Goal: Transaction & Acquisition: Purchase product/service

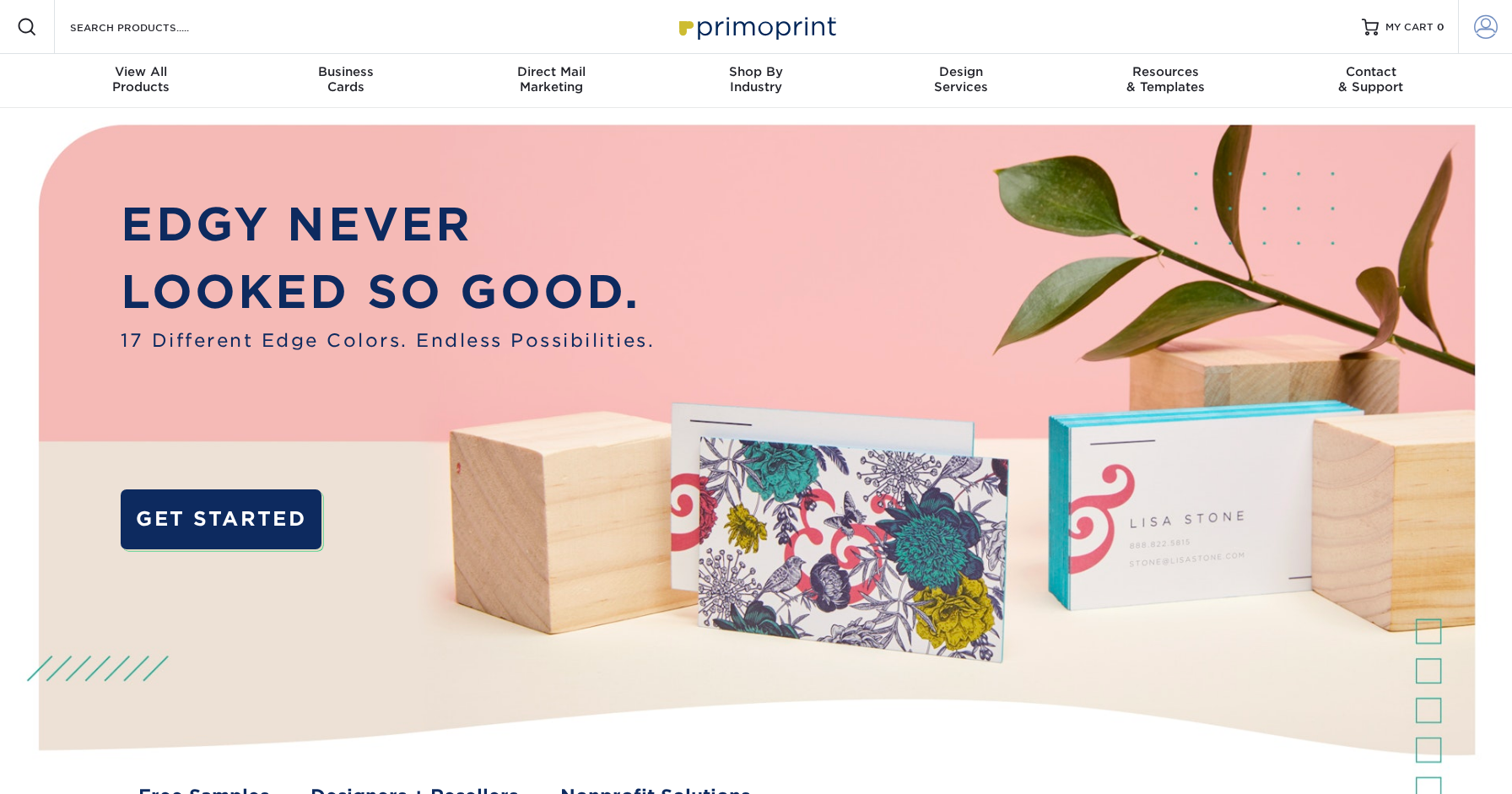
click at [1492, 25] on span at bounding box center [1486, 27] width 24 height 24
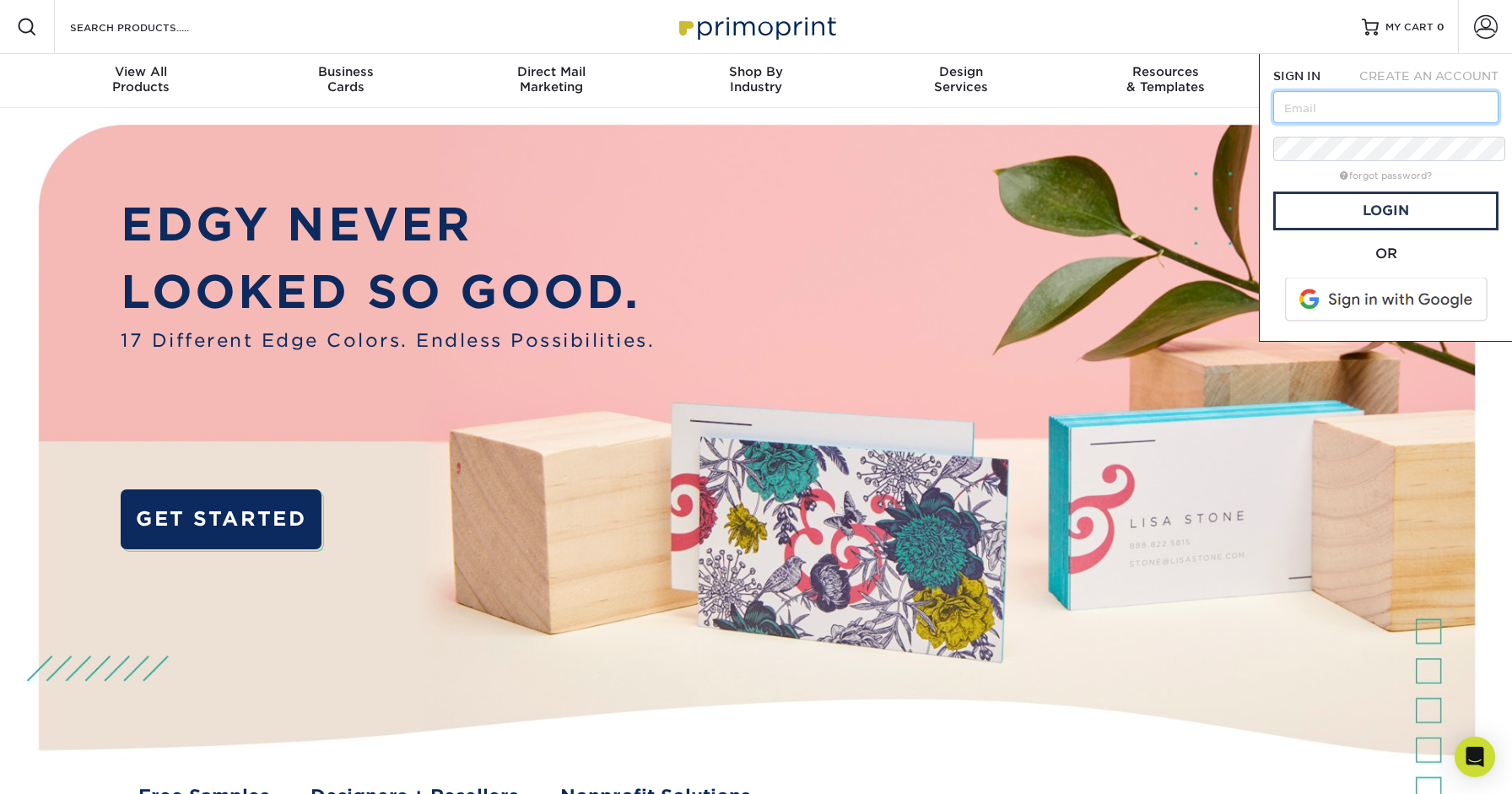
click at [1329, 91] on input "text" at bounding box center [1385, 107] width 225 height 32
click at [1292, 244] on div "OR" at bounding box center [1385, 285] width 225 height 83
click at [1314, 278] on span at bounding box center [1387, 300] width 215 height 44
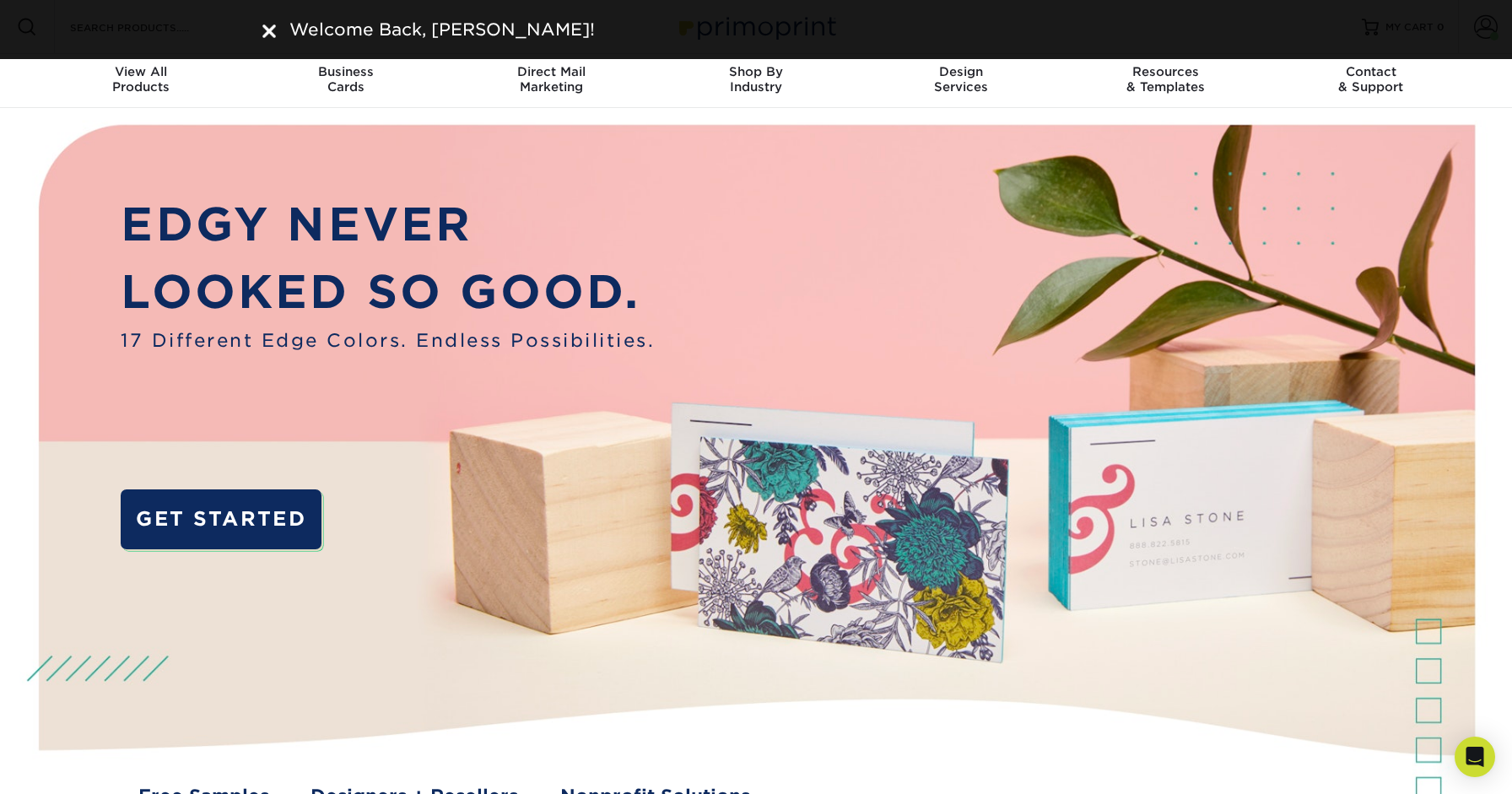
click at [264, 28] on img at bounding box center [269, 31] width 14 height 14
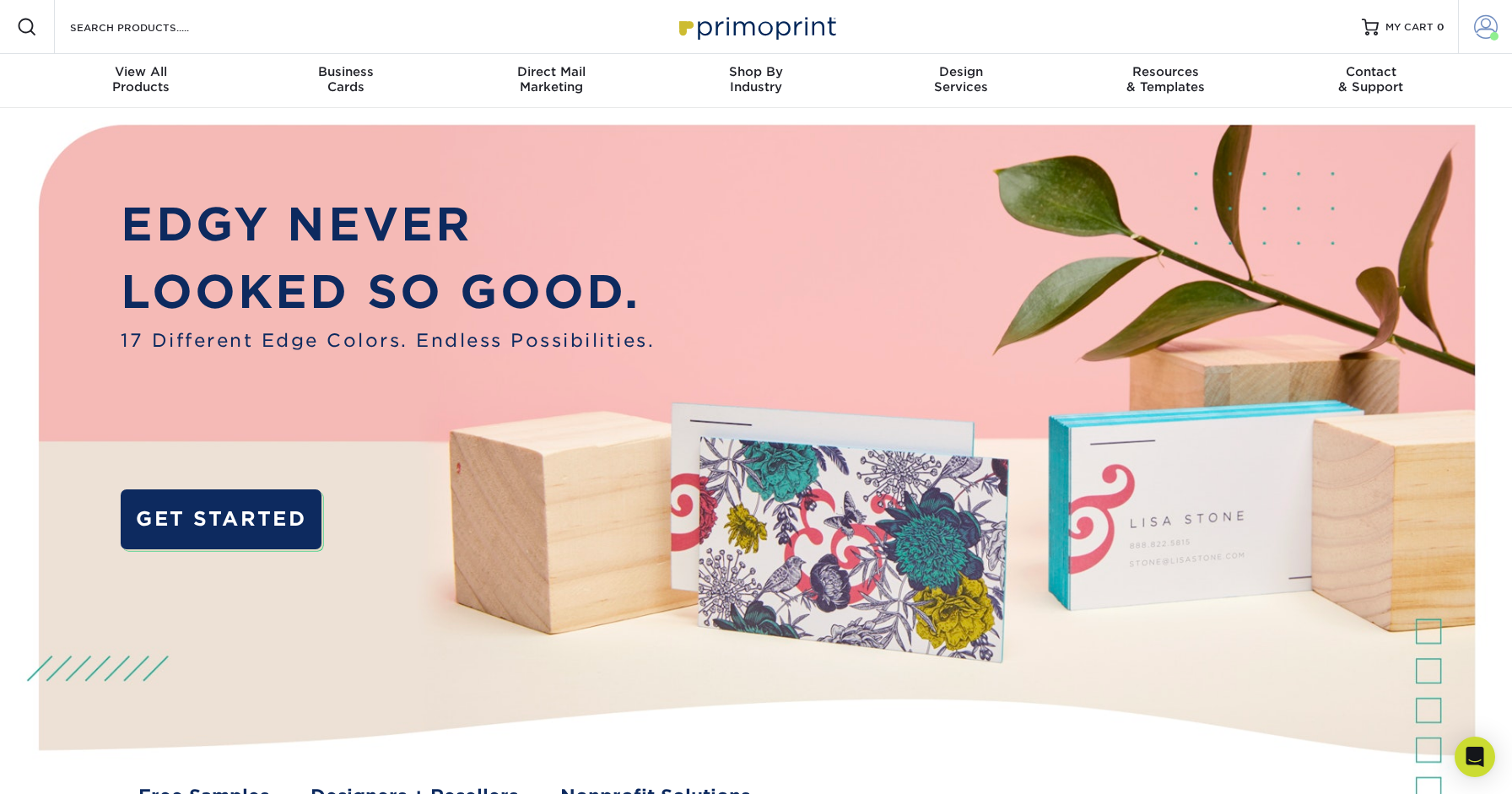
click at [1488, 27] on span at bounding box center [1486, 27] width 24 height 24
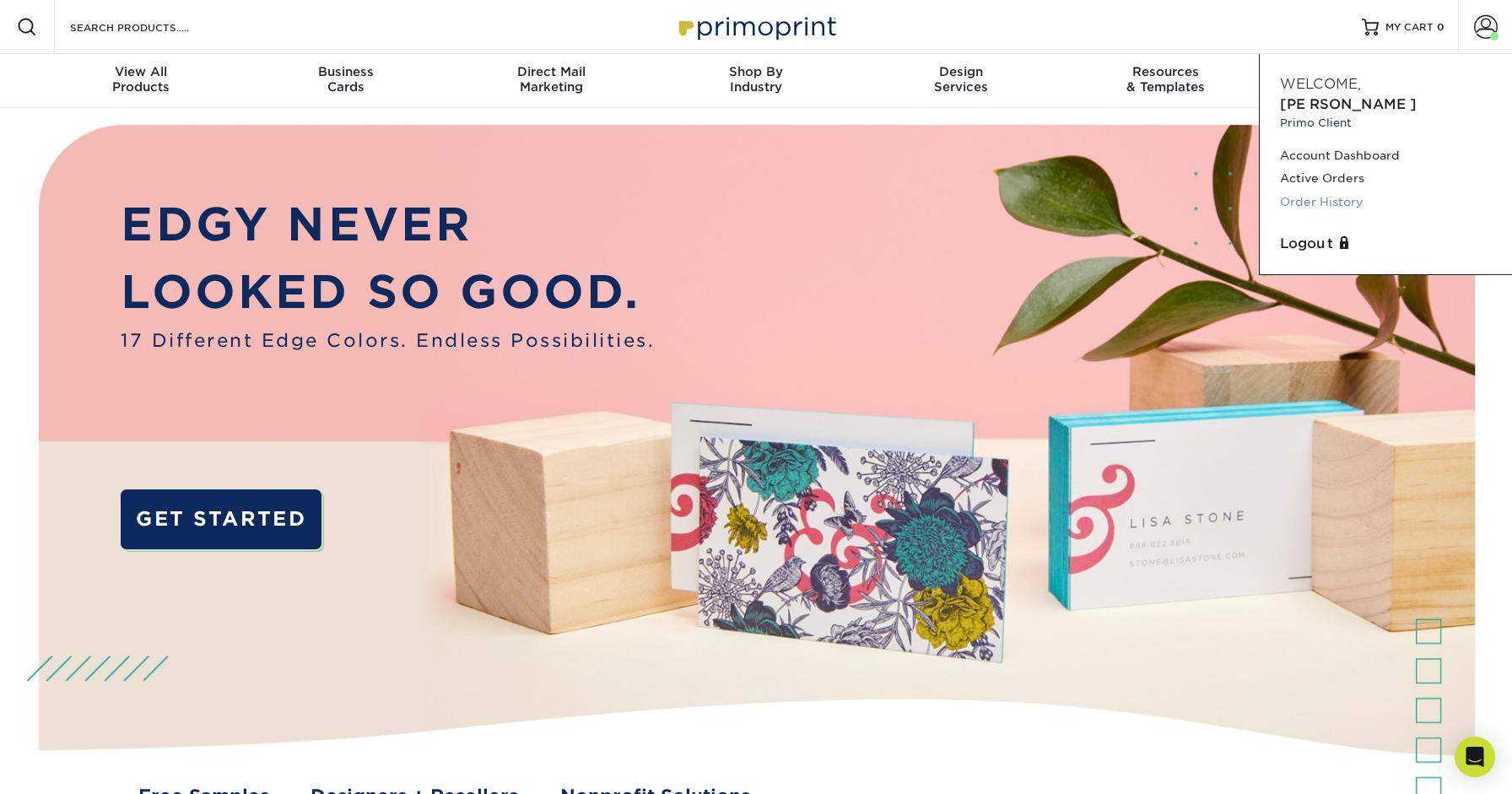
click at [1311, 190] on link "Order History" at bounding box center [1385, 201] width 212 height 23
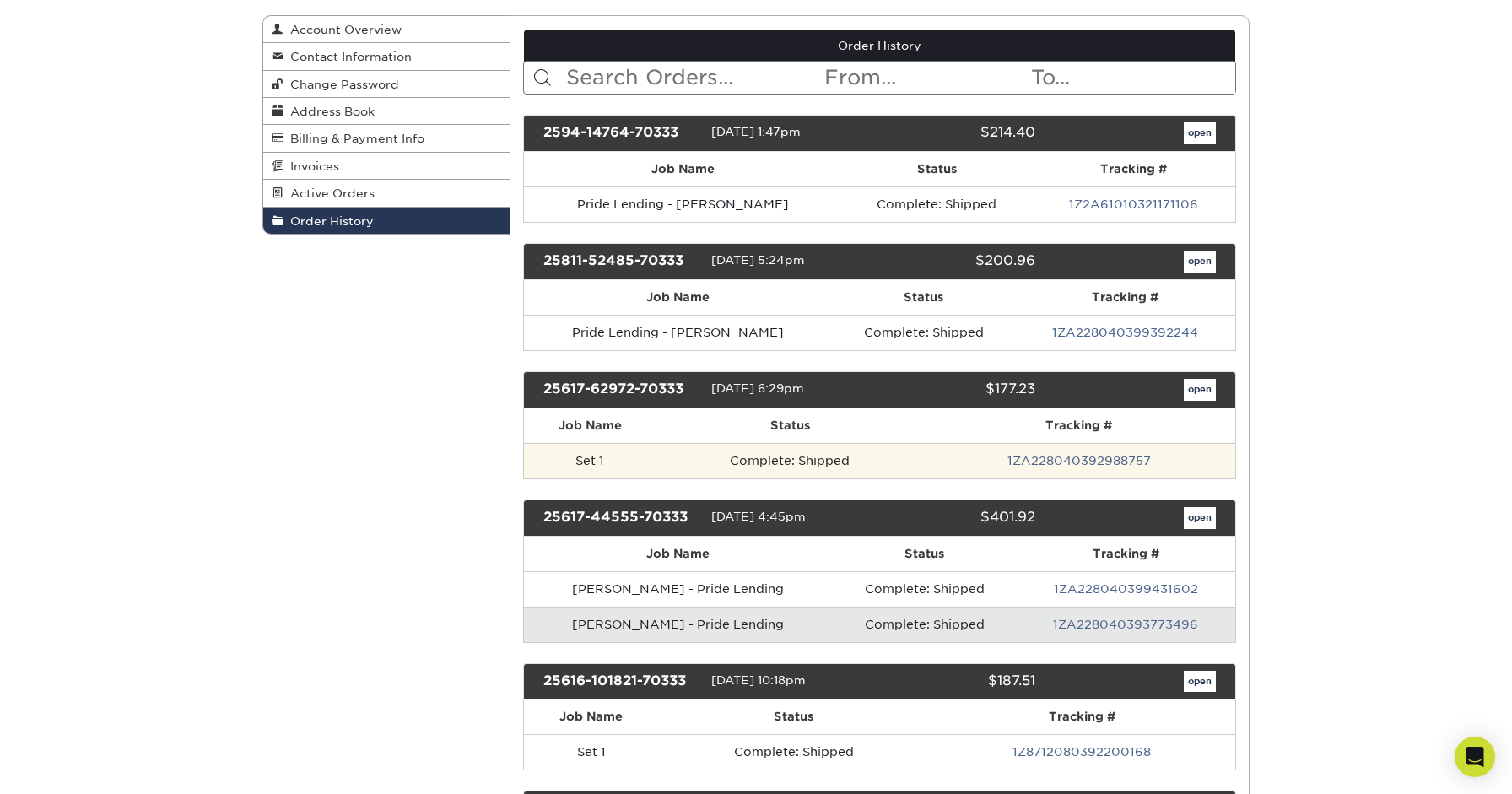
scroll to position [201, 0]
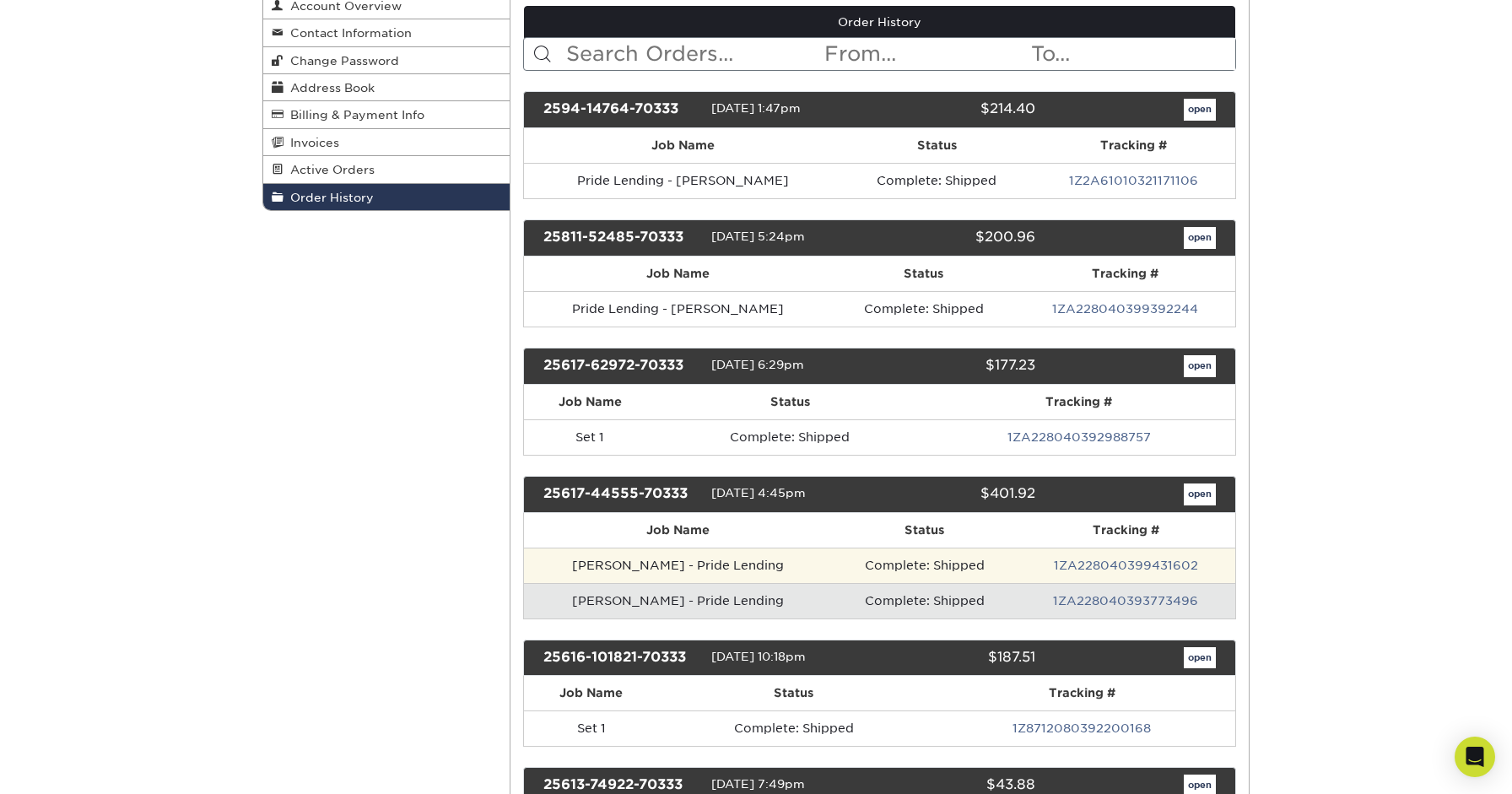
click at [676, 548] on td "[PERSON_NAME] - Pride Lending" at bounding box center [679, 566] width 309 height 36
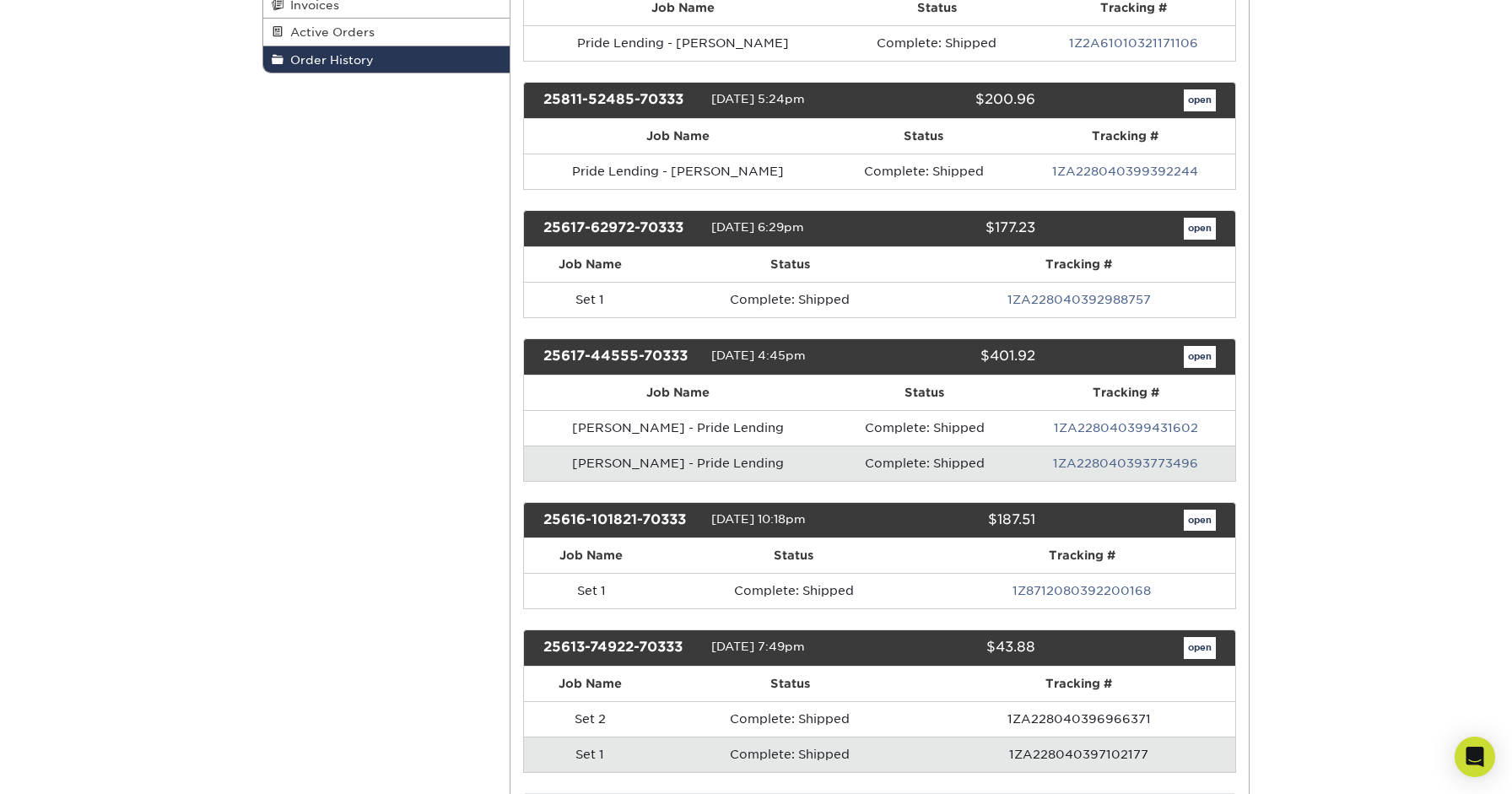
scroll to position [362, 0]
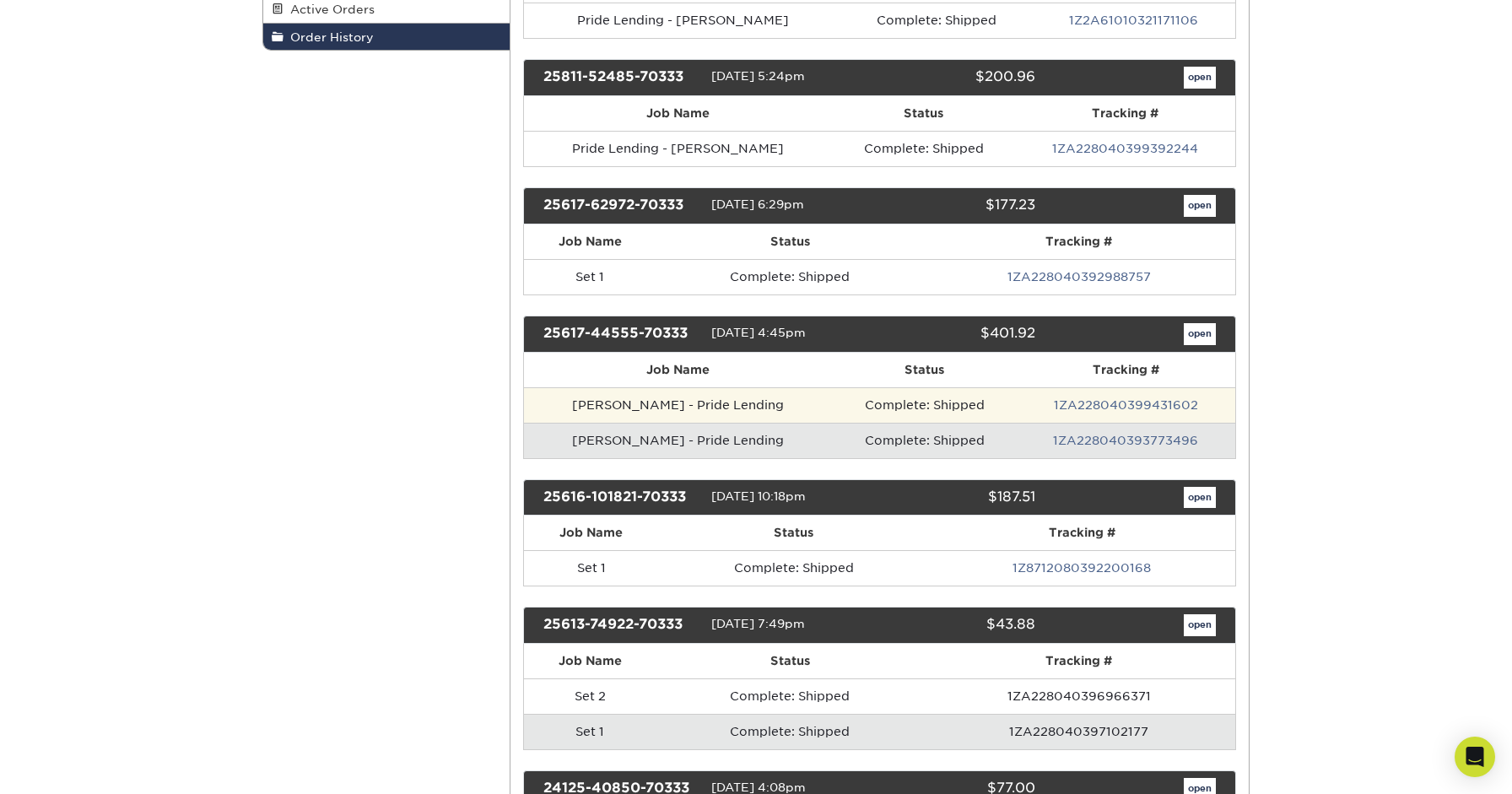
drag, startPoint x: 668, startPoint y: 283, endPoint x: 731, endPoint y: 283, distance: 63.0
click at [668, 387] on td "[PERSON_NAME] - Pride Lending" at bounding box center [679, 405] width 309 height 36
click at [1070, 398] on link "1ZA228040399431602" at bounding box center [1126, 405] width 144 height 14
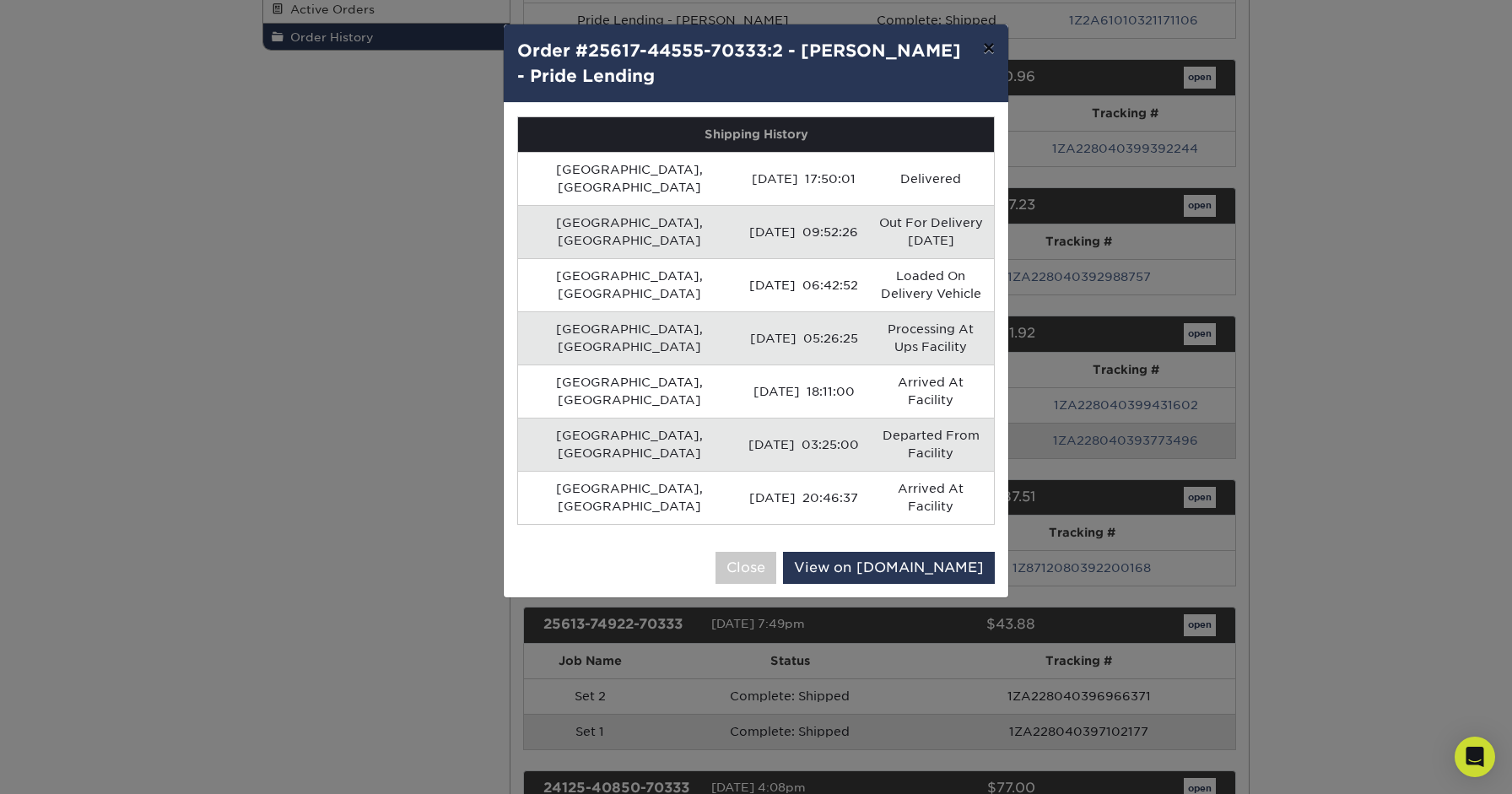
click at [997, 31] on button "×" at bounding box center [989, 48] width 39 height 48
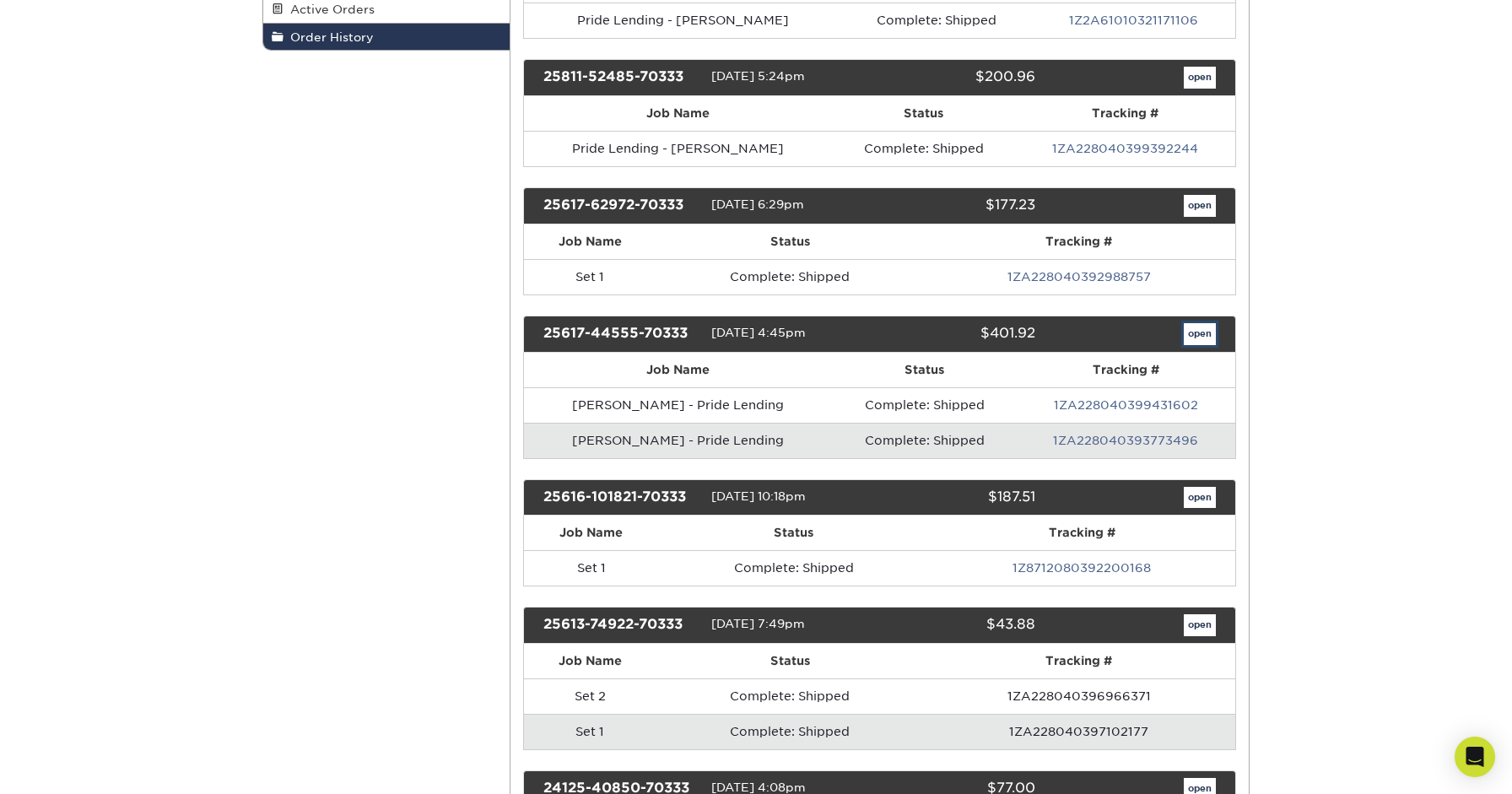
click at [1201, 323] on link "open" at bounding box center [1199, 334] width 32 height 22
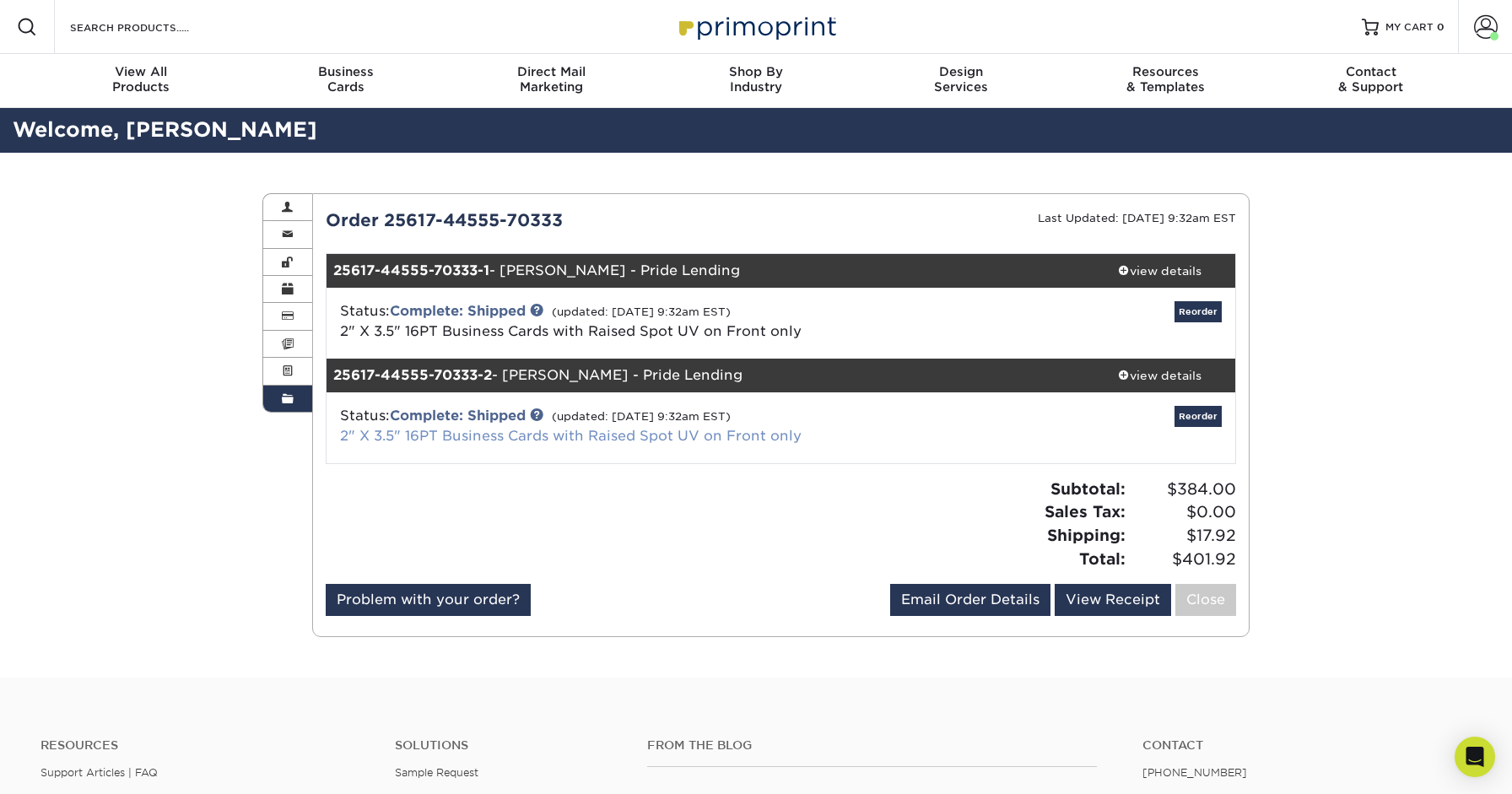
click at [420, 428] on link "2" X 3.5" 16PT Business Cards with Raised Spot UV on Front only" at bounding box center [570, 436] width 461 height 16
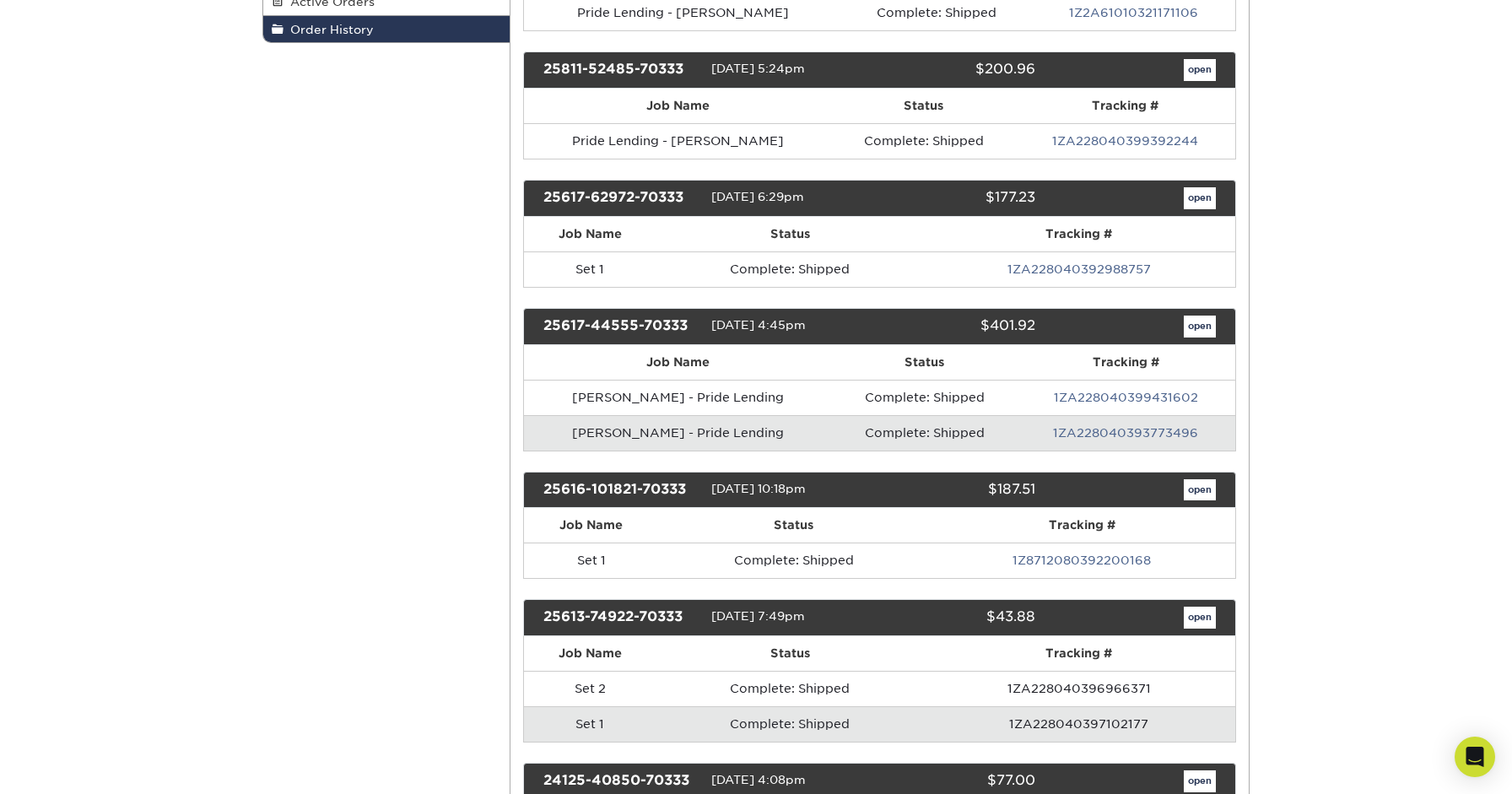
scroll to position [376, 0]
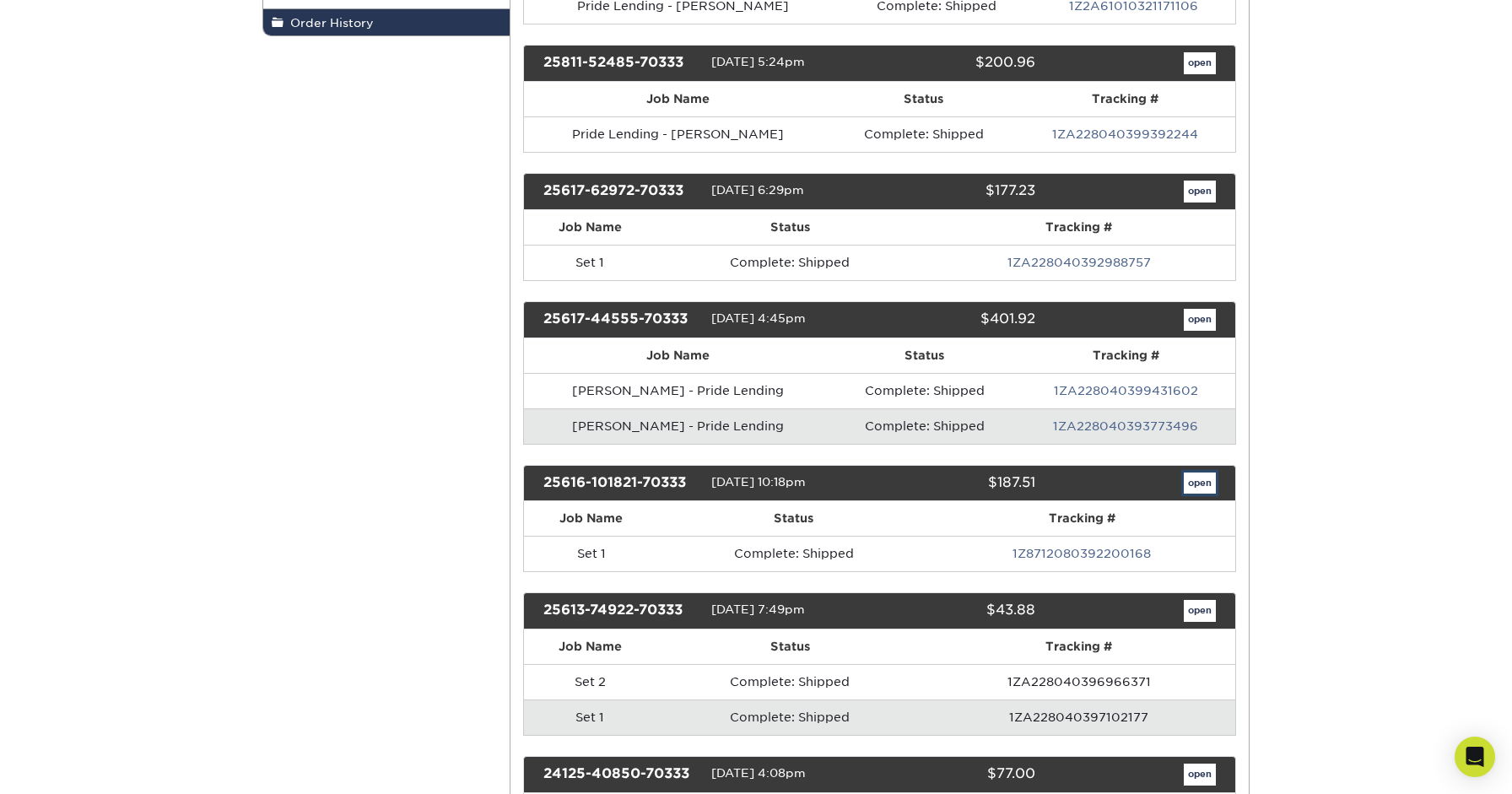
click at [1211, 472] on link "open" at bounding box center [1199, 483] width 32 height 22
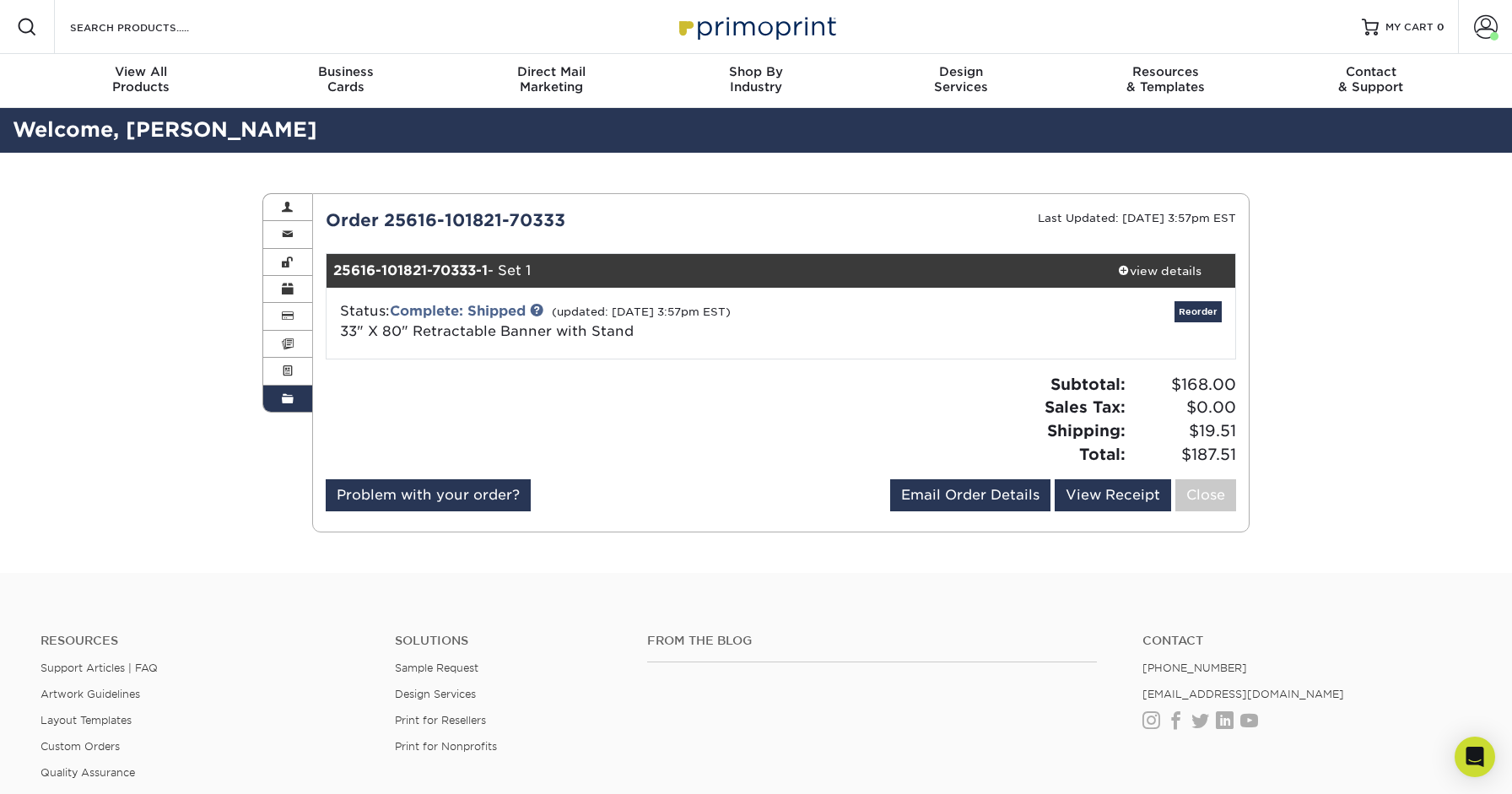
click at [286, 392] on span at bounding box center [288, 399] width 12 height 14
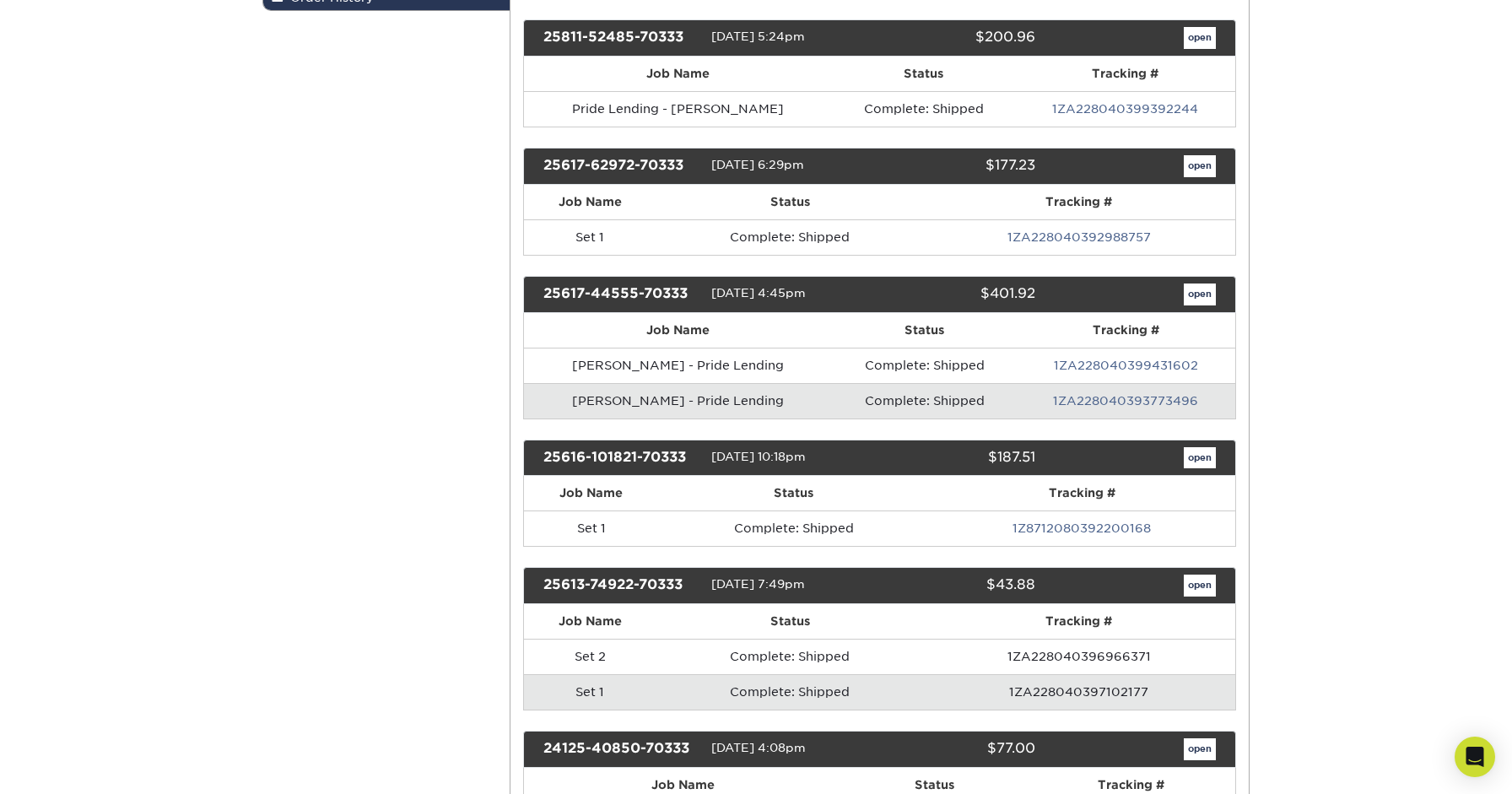
scroll to position [389, 0]
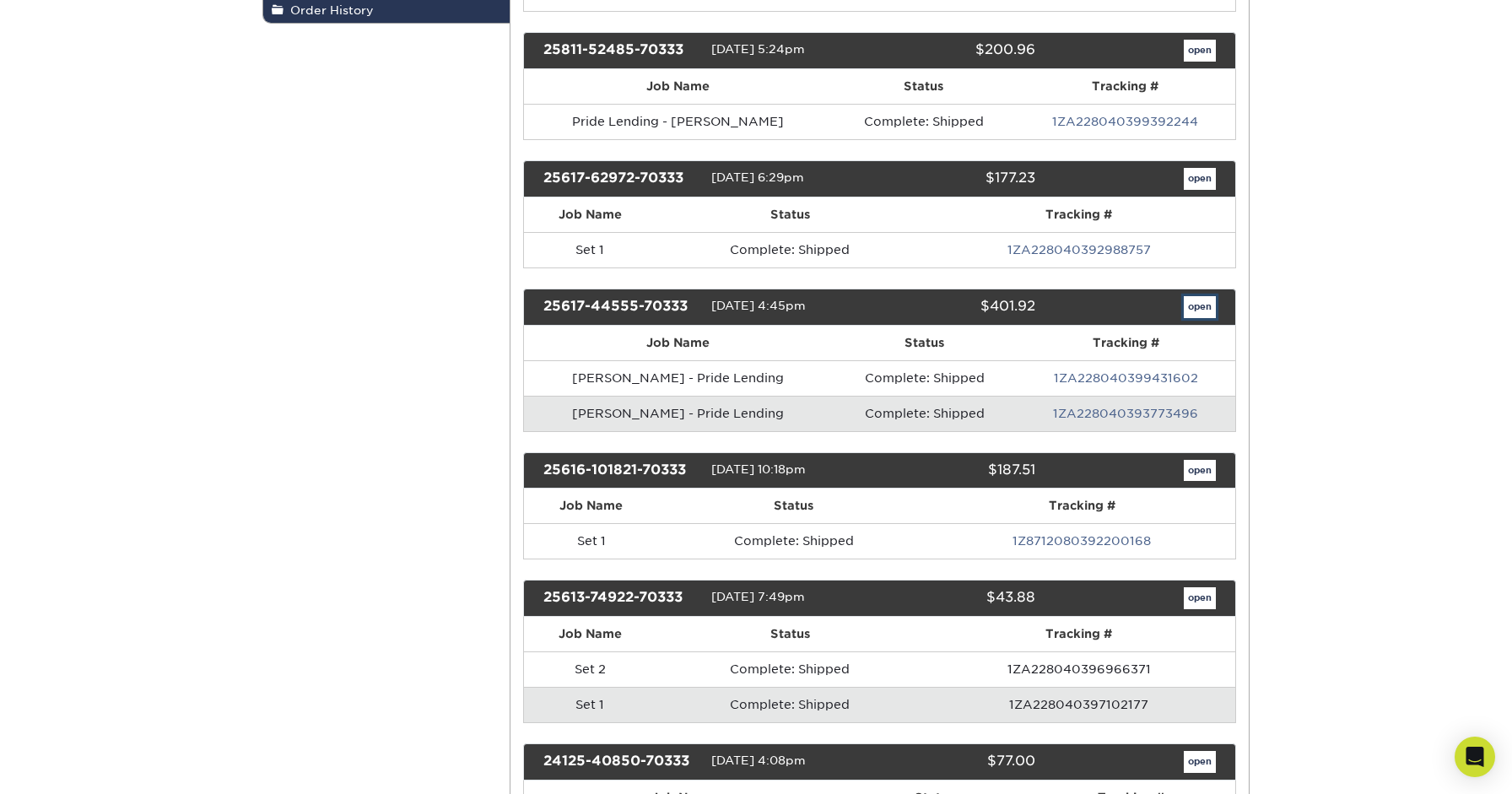
click at [1206, 296] on link "open" at bounding box center [1199, 307] width 32 height 22
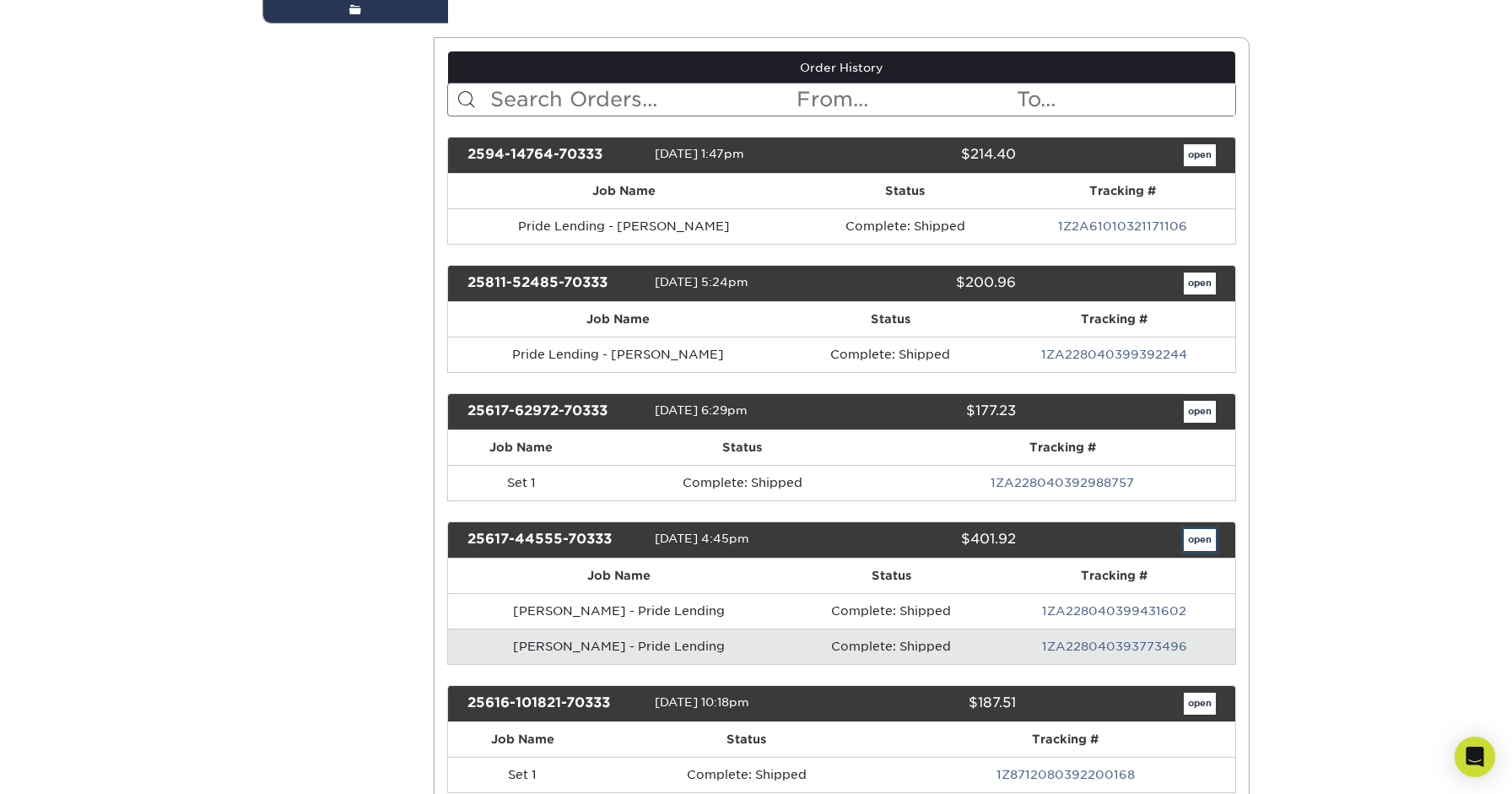
scroll to position [0, 0]
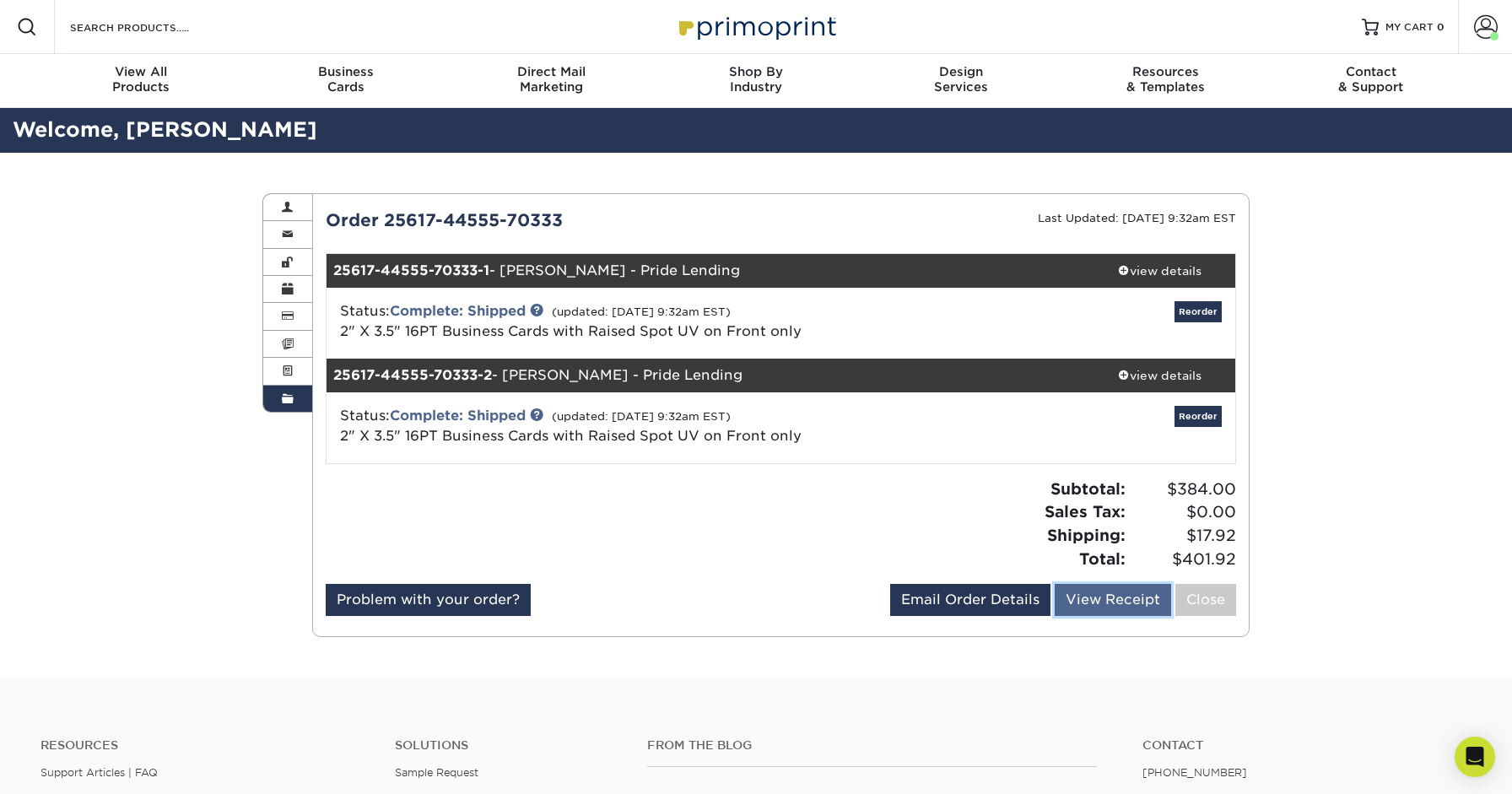
click at [1164, 583] on link "View Receipt" at bounding box center [1113, 600] width 116 height 32
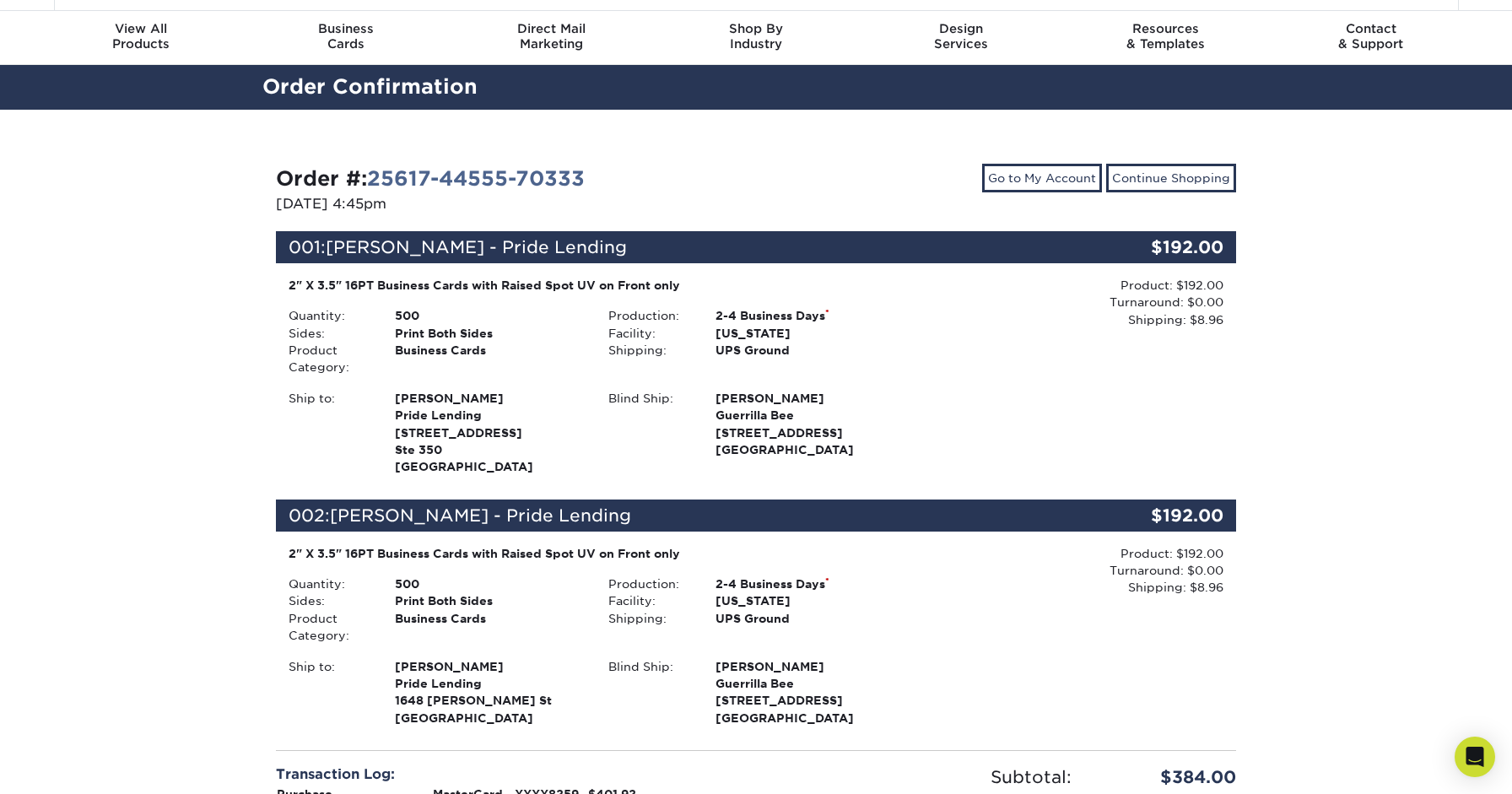
scroll to position [48, 0]
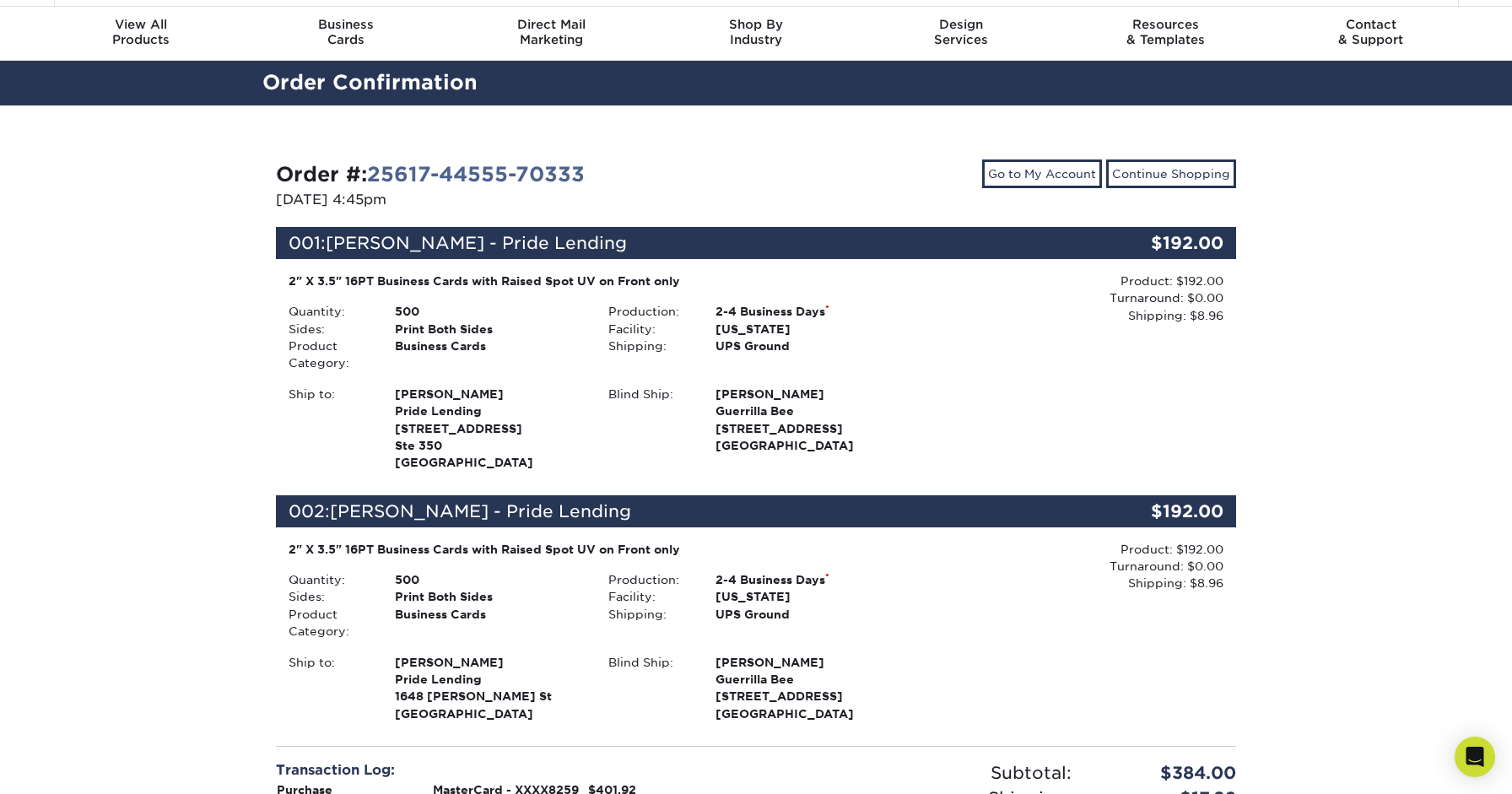
drag, startPoint x: 855, startPoint y: 502, endPoint x: 280, endPoint y: 159, distance: 669.5
click at [279, 227] on ul "001: Andrew Dort - Pride Lending $192.00 2" X 3.5" 16PT Business Cards with Rai…" at bounding box center [756, 476] width 960 height 498
click at [354, 303] on ul "Quantity: 500 Sides: Print Both Sides Product Category: Business Cards" at bounding box center [436, 337] width 295 height 69
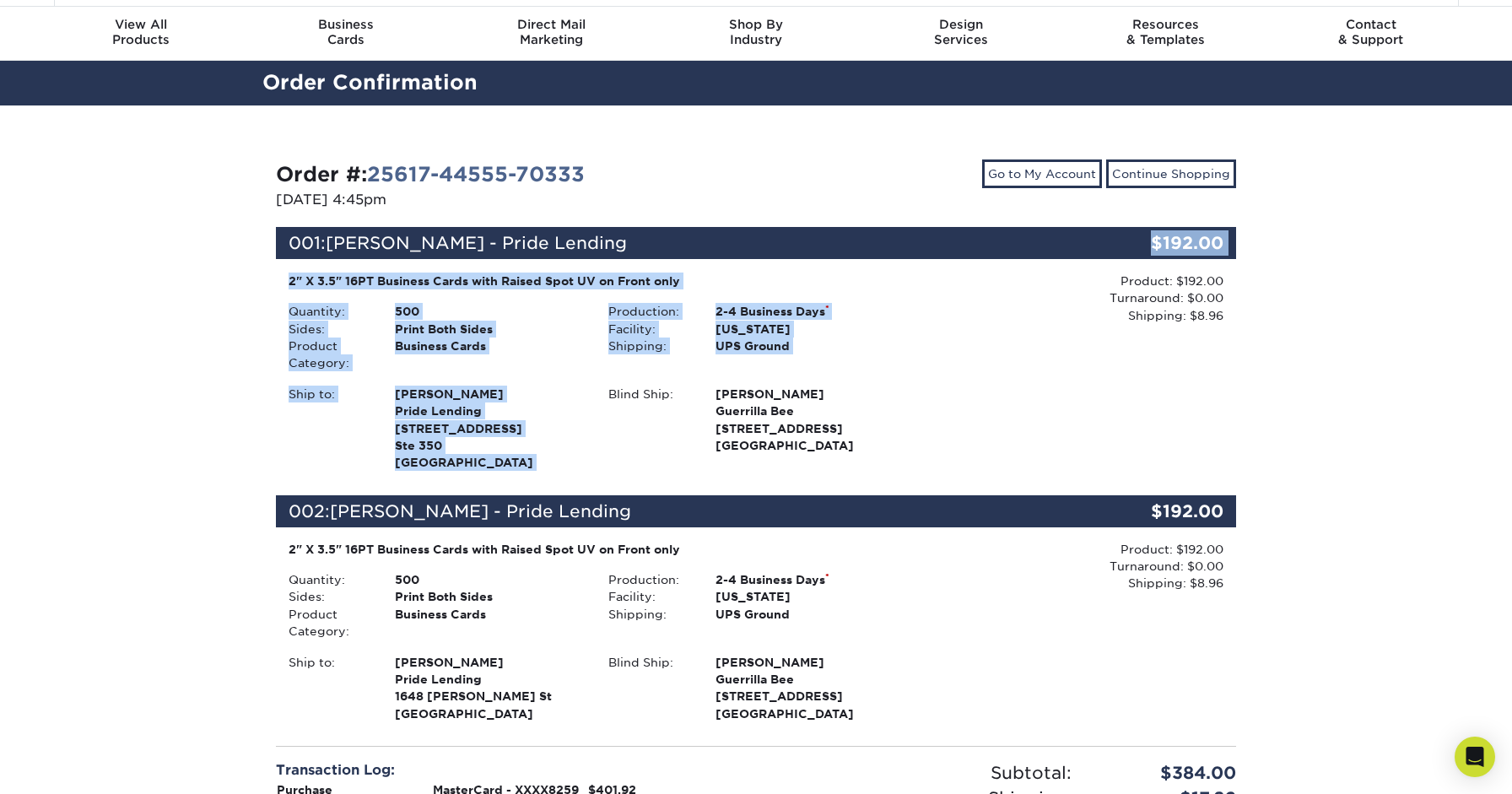
drag, startPoint x: 285, startPoint y: 188, endPoint x: 657, endPoint y: 279, distance: 383.0
click at [657, 279] on div "001: Andrew Dort - Pride Lending $192.00 2" X 3.5" 16PT Business Cards with Rai…" at bounding box center [756, 351] width 934 height 248
click at [657, 386] on div "Blind Ship:" at bounding box center [648, 420] width 106 height 69
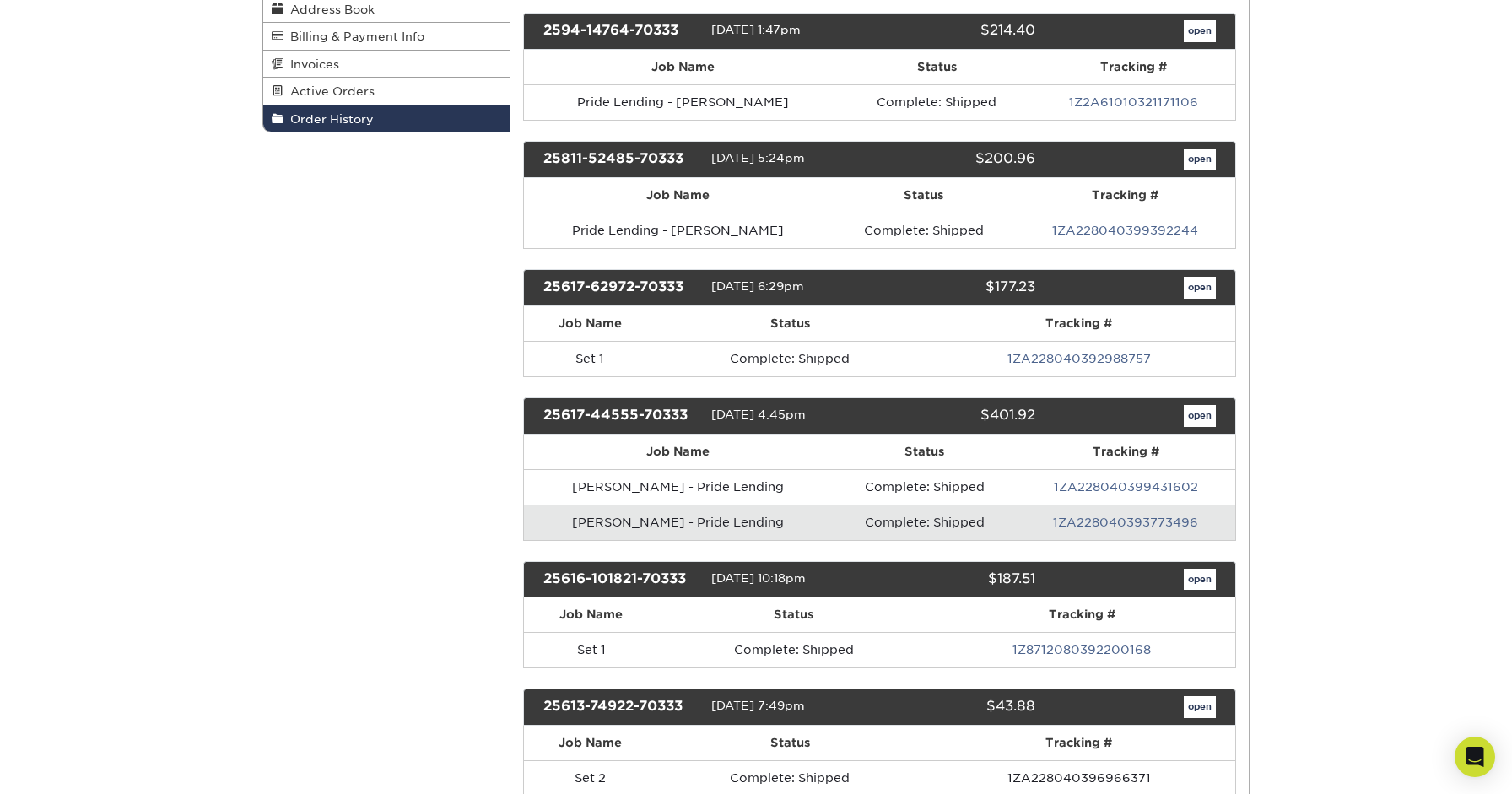
scroll to position [264, 0]
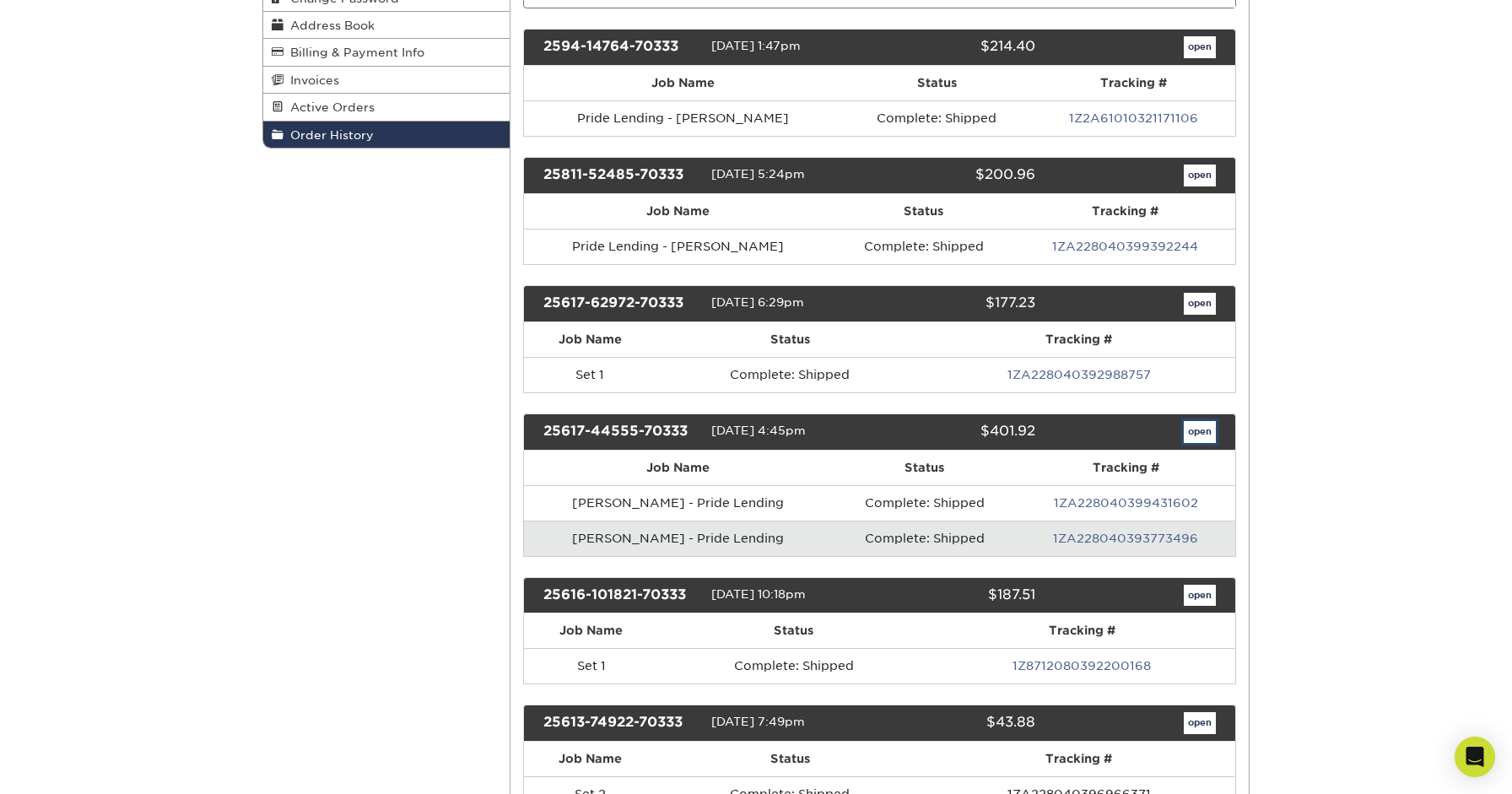
click at [1205, 421] on link "open" at bounding box center [1199, 432] width 32 height 22
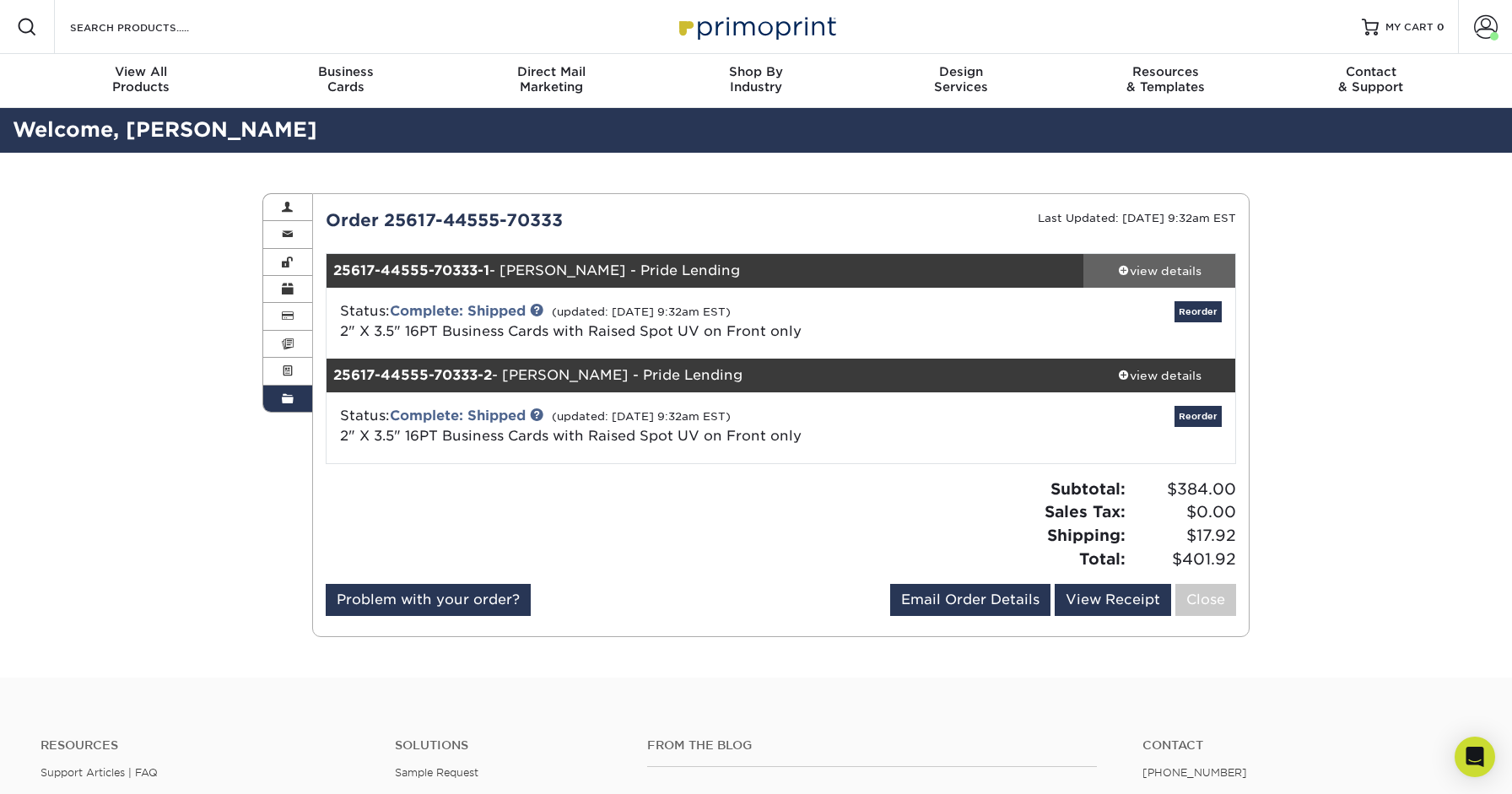
click at [1163, 262] on div "view details" at bounding box center [1159, 271] width 152 height 17
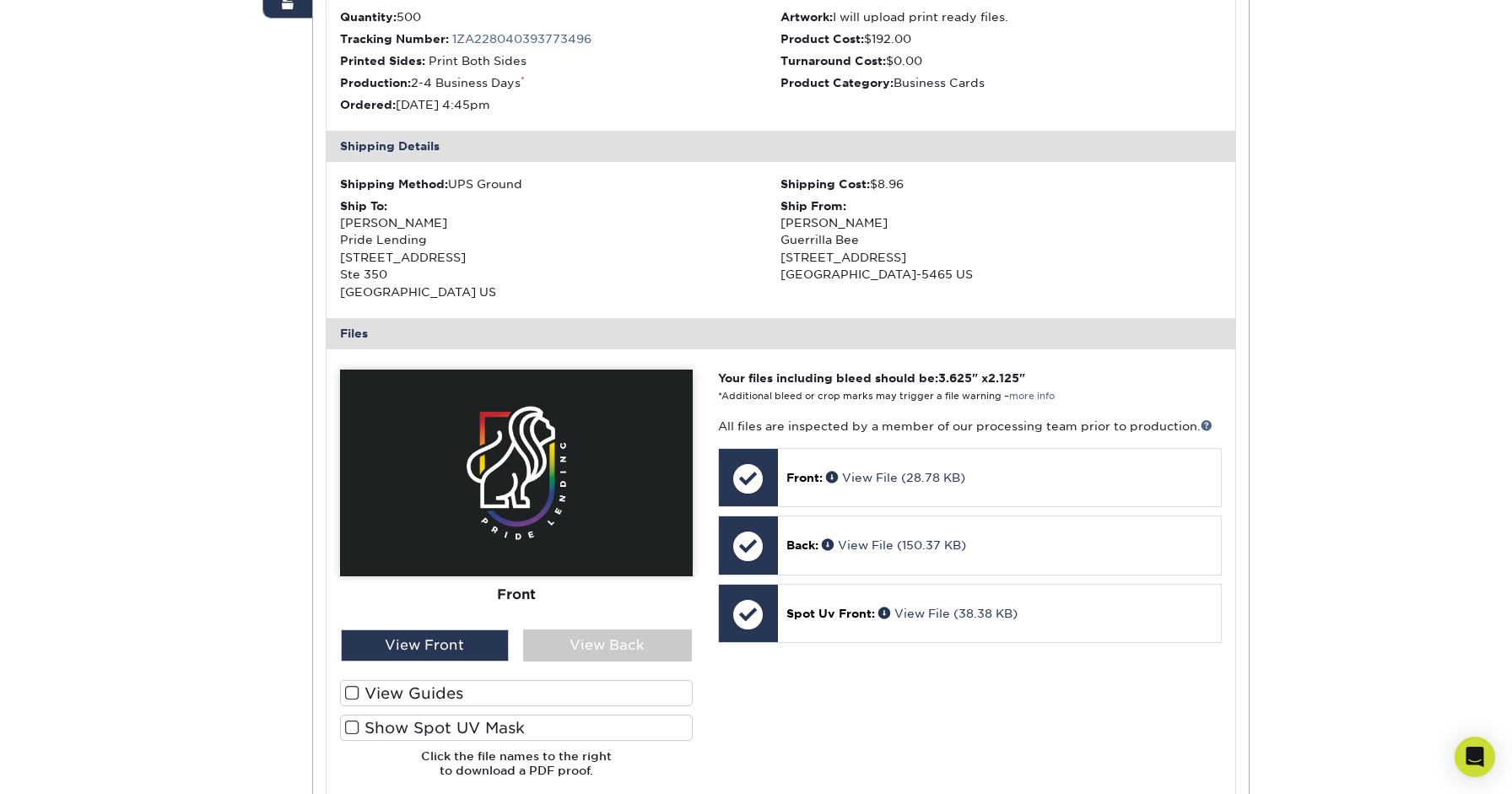
scroll to position [387, 0]
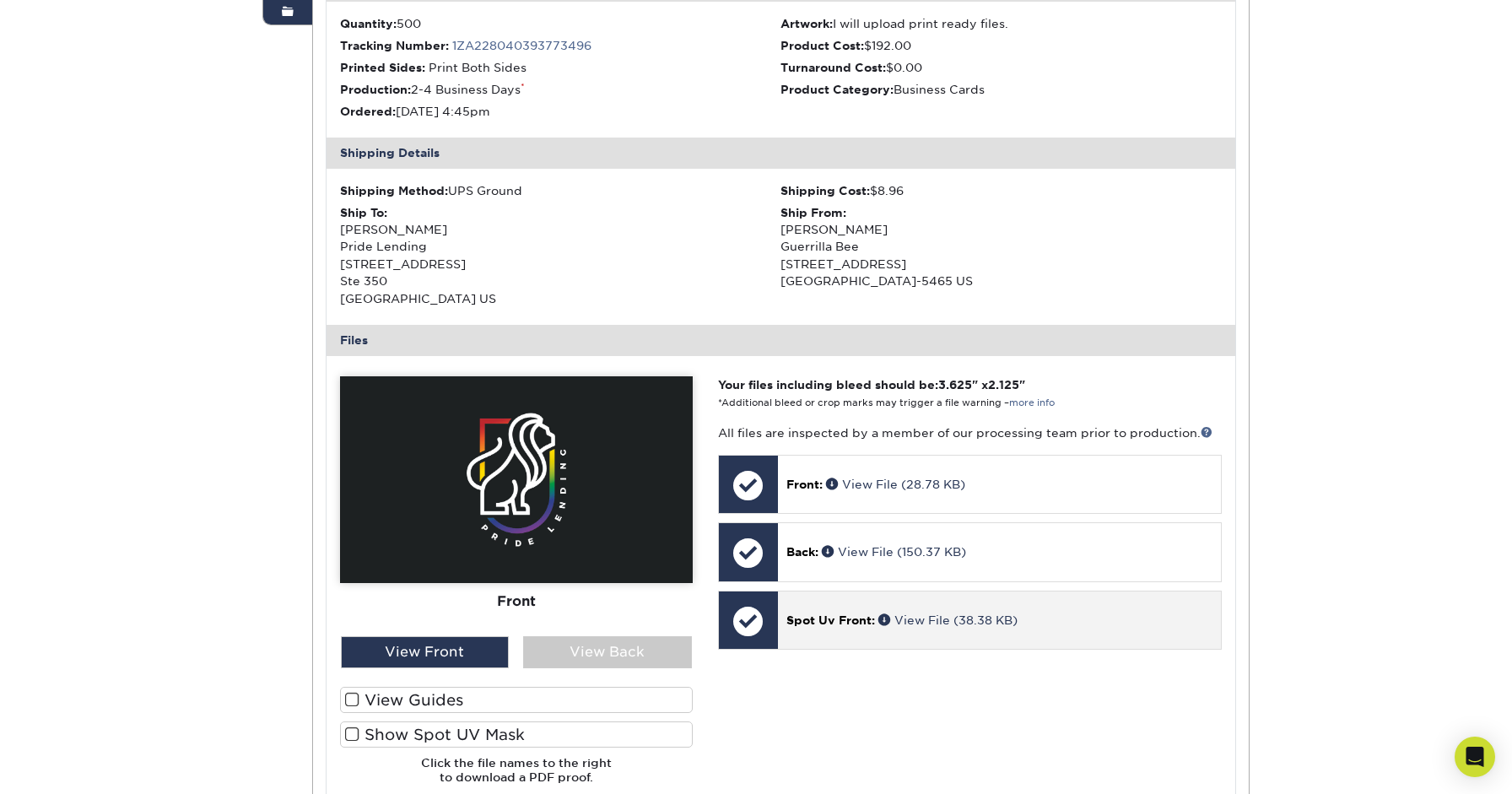
click at [747, 591] on div at bounding box center [748, 621] width 59 height 59
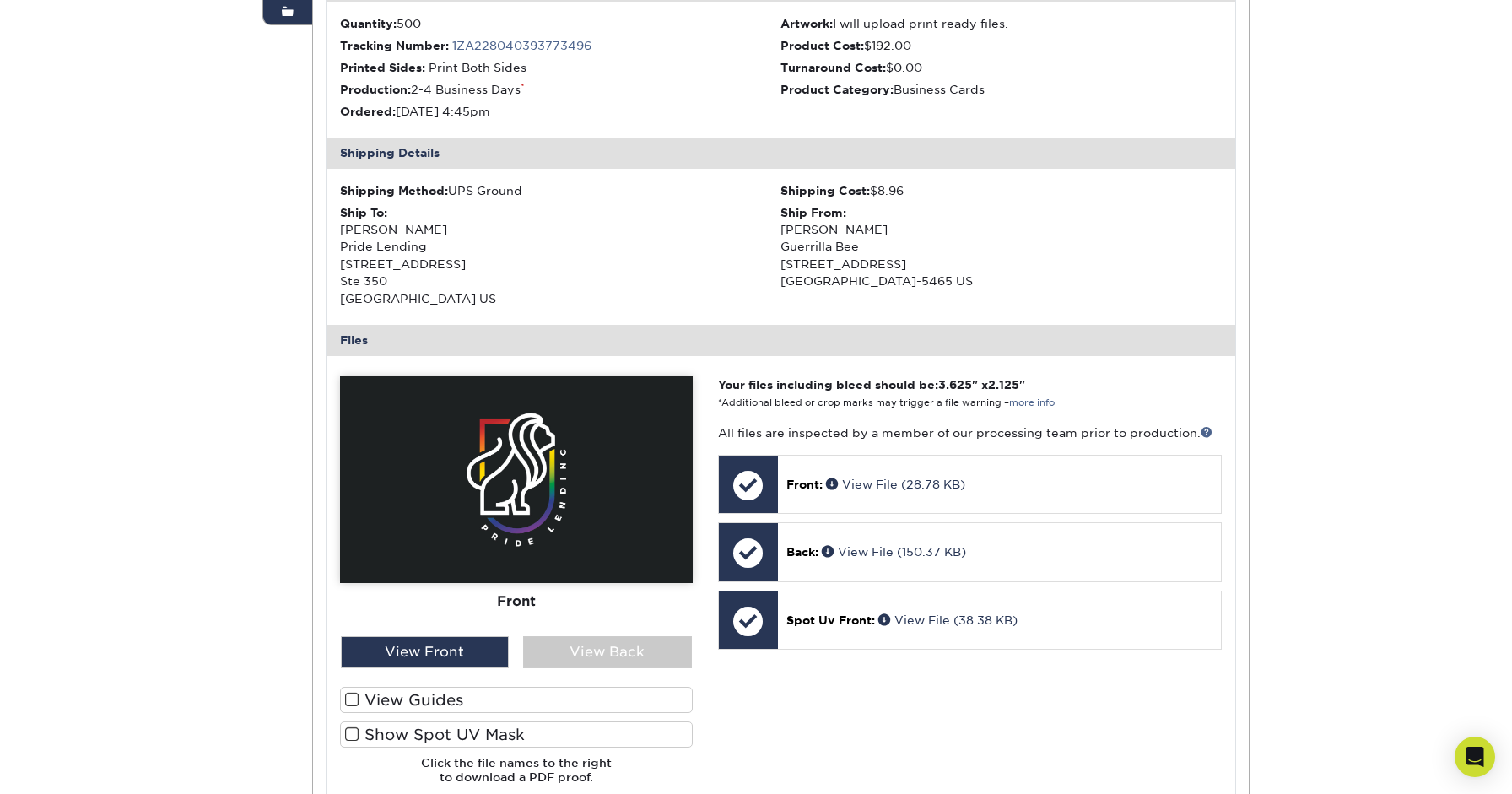
click at [445, 686] on label "View Guides" at bounding box center [516, 699] width 353 height 26
click at [0, 0] on input "View Guides" at bounding box center [0, 0] width 0 height 0
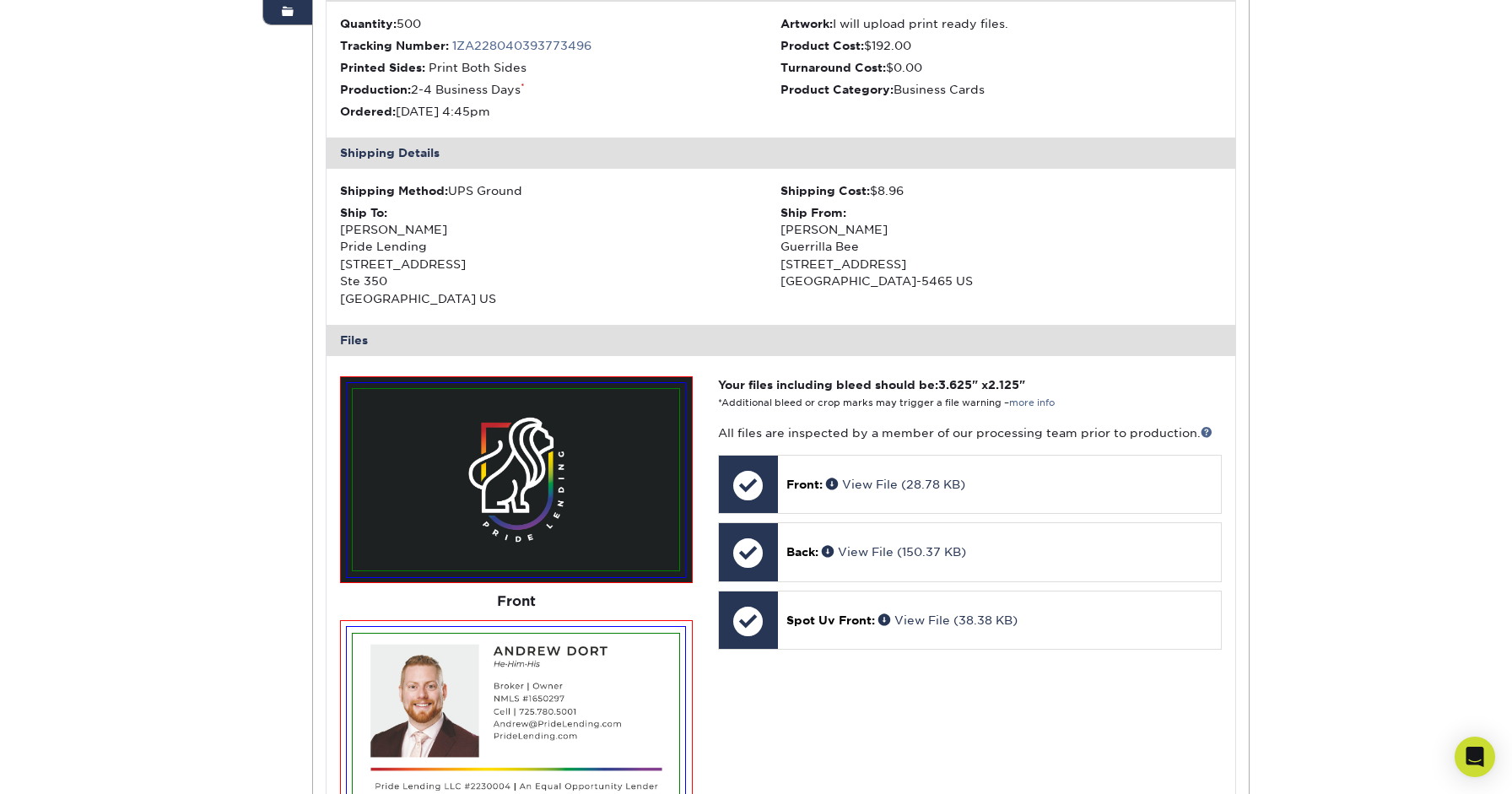
scroll to position [647, 0]
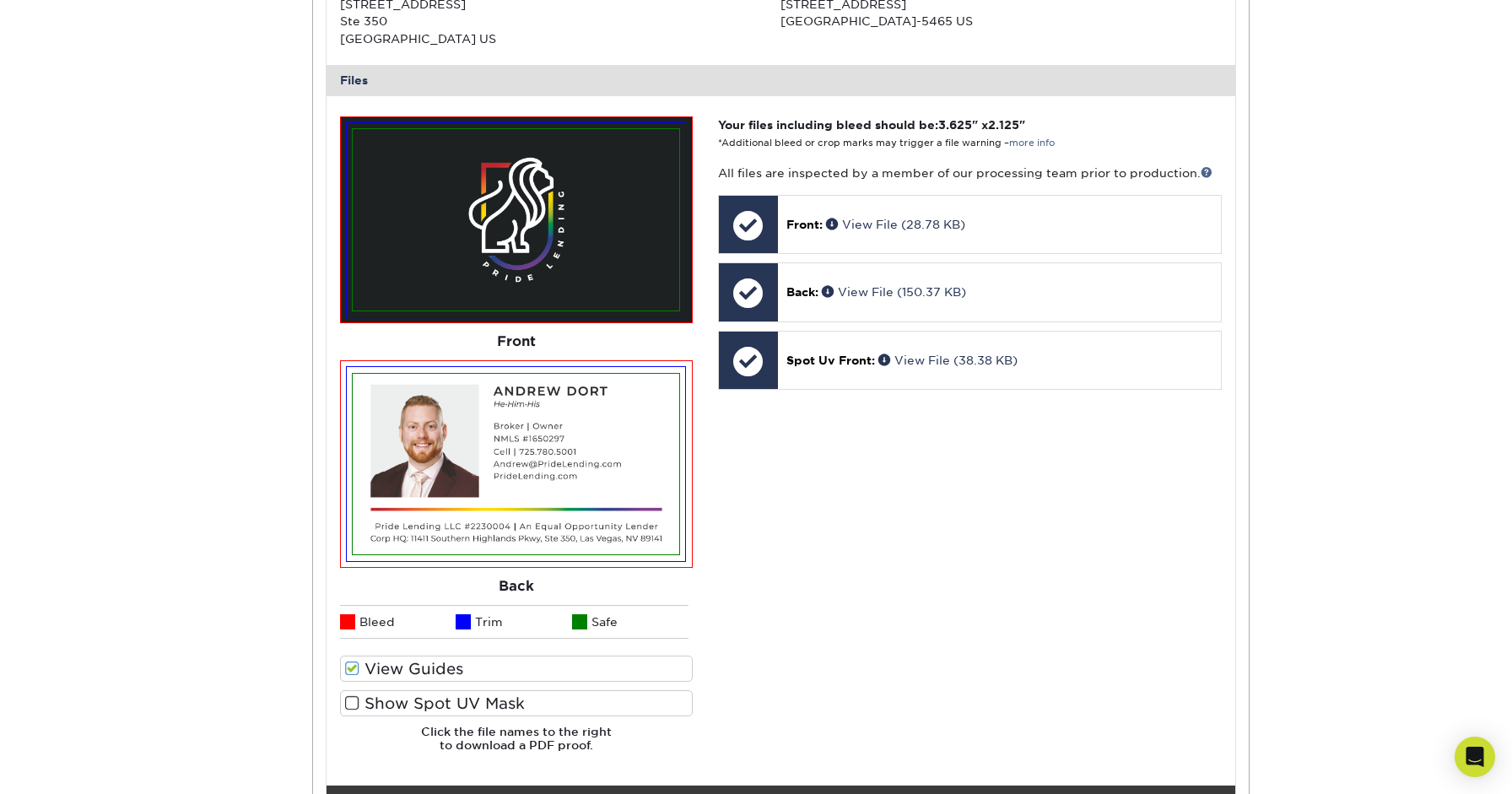
click at [440, 690] on label "Show Spot UV Mask" at bounding box center [516, 702] width 353 height 26
click at [0, 0] on input "Show Spot UV Mask" at bounding box center [0, 0] width 0 height 0
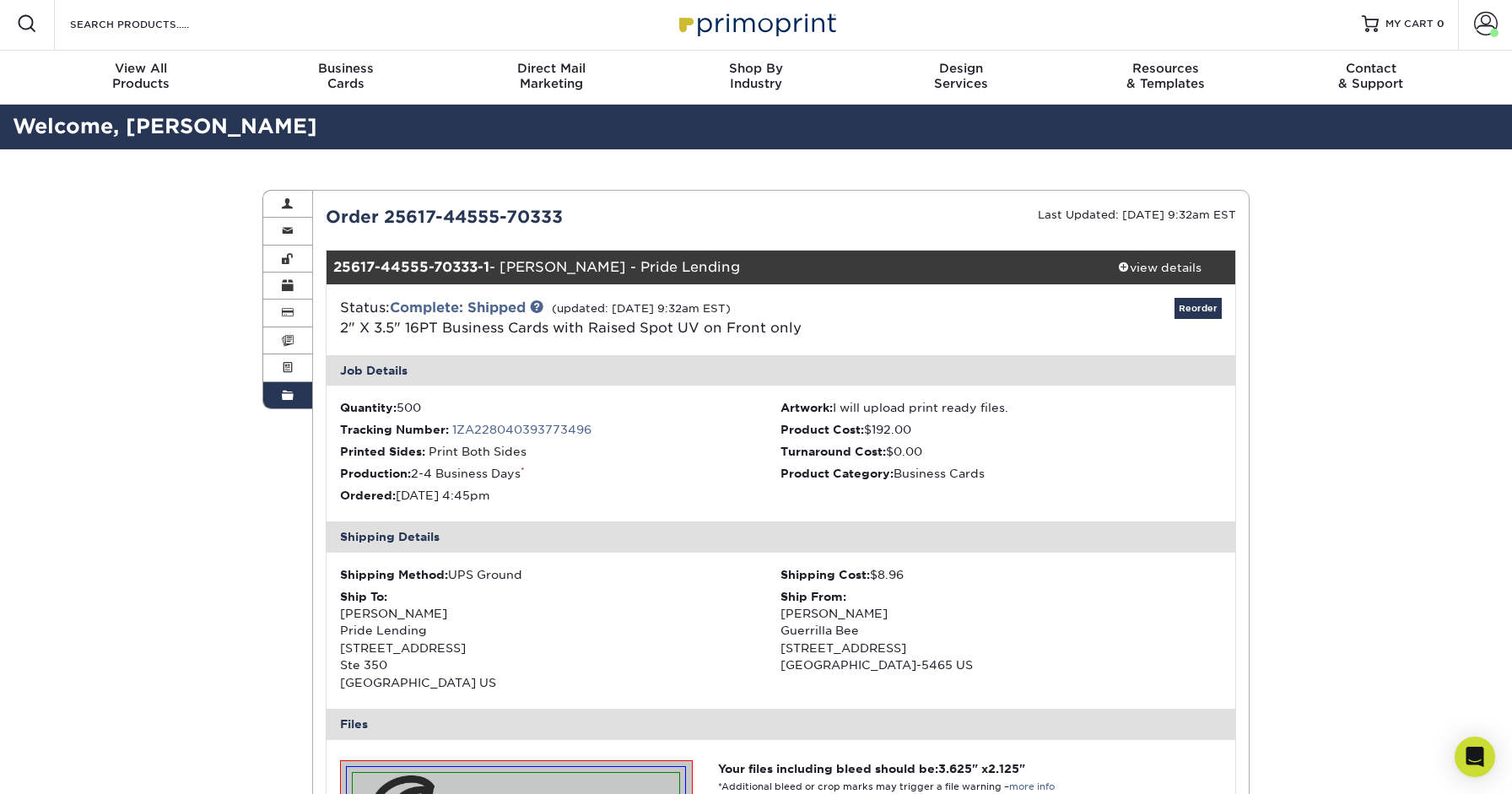
scroll to position [0, 0]
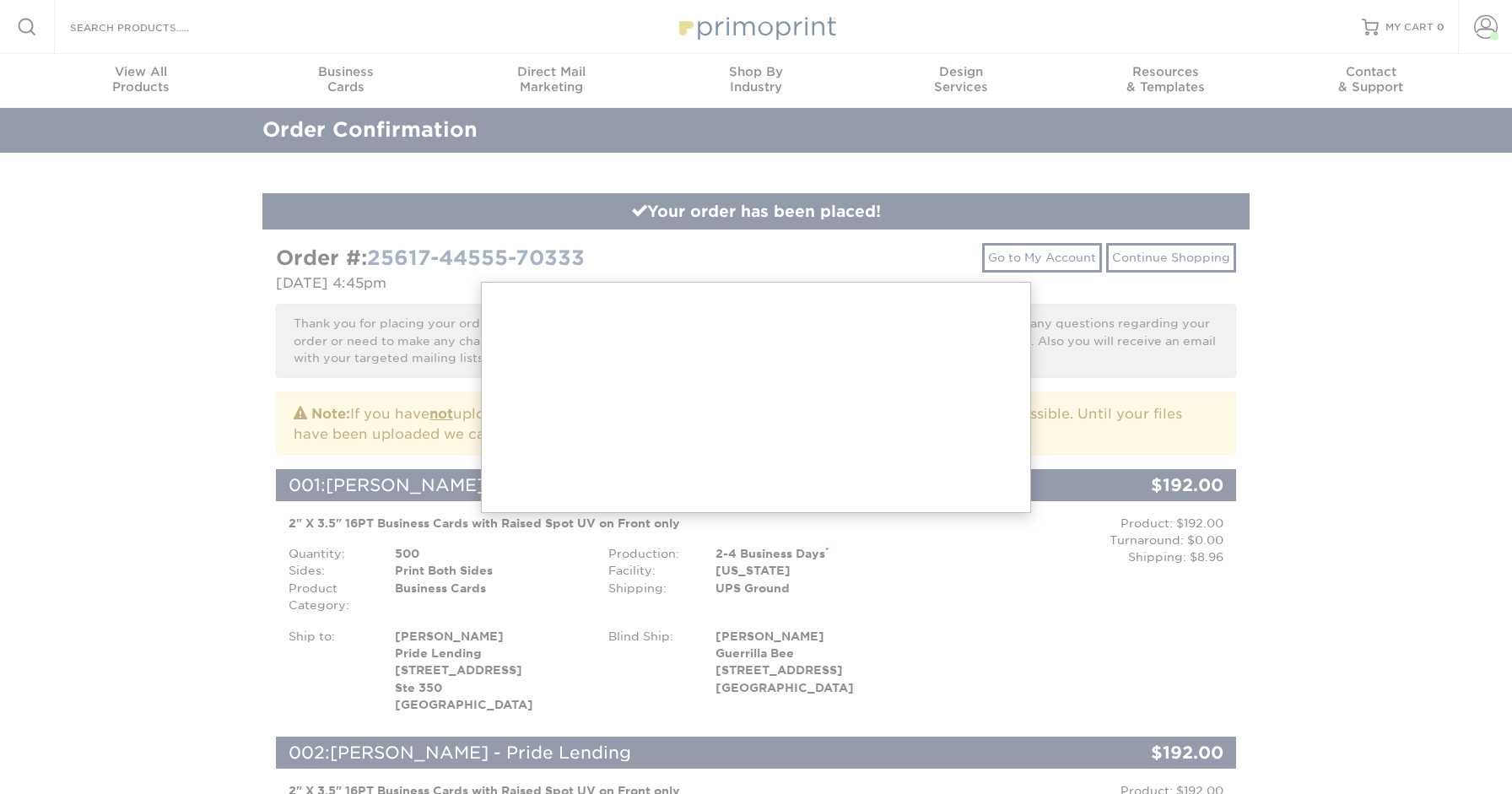
click at [1492, 21] on div at bounding box center [756, 647] width 1512 height 1294
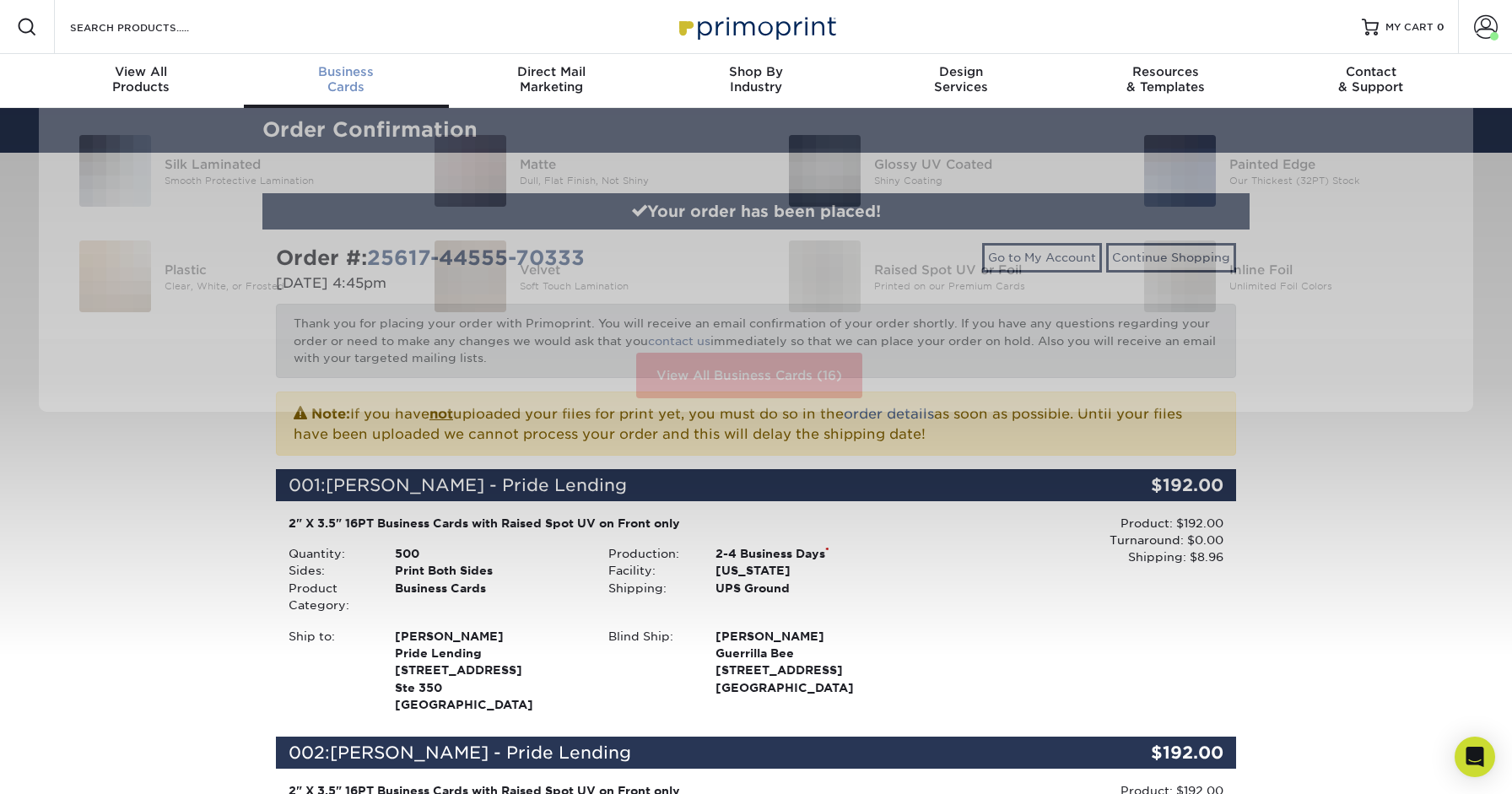
click at [361, 64] on span "Business" at bounding box center [346, 71] width 205 height 15
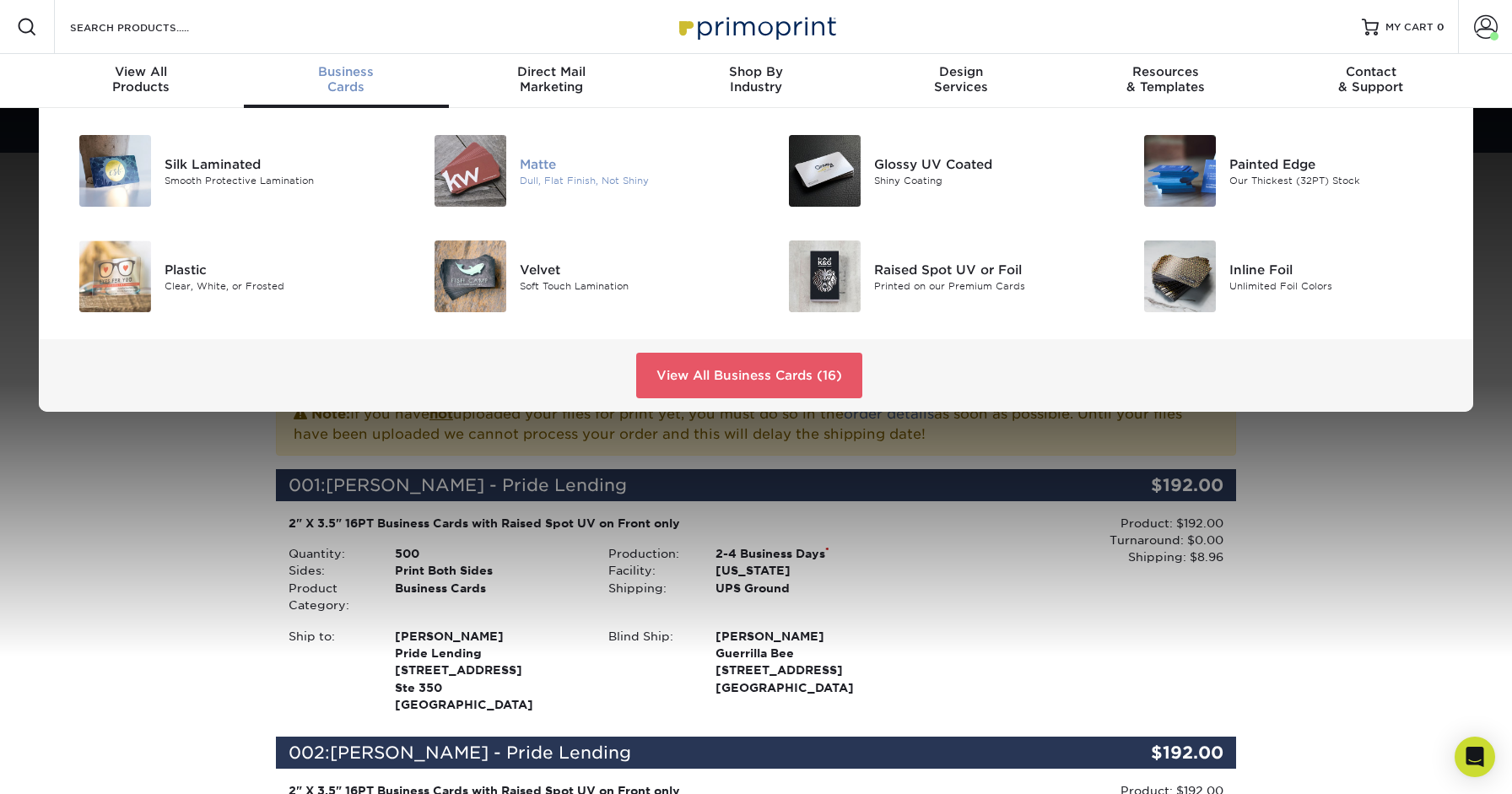
click at [482, 150] on img at bounding box center [471, 171] width 71 height 71
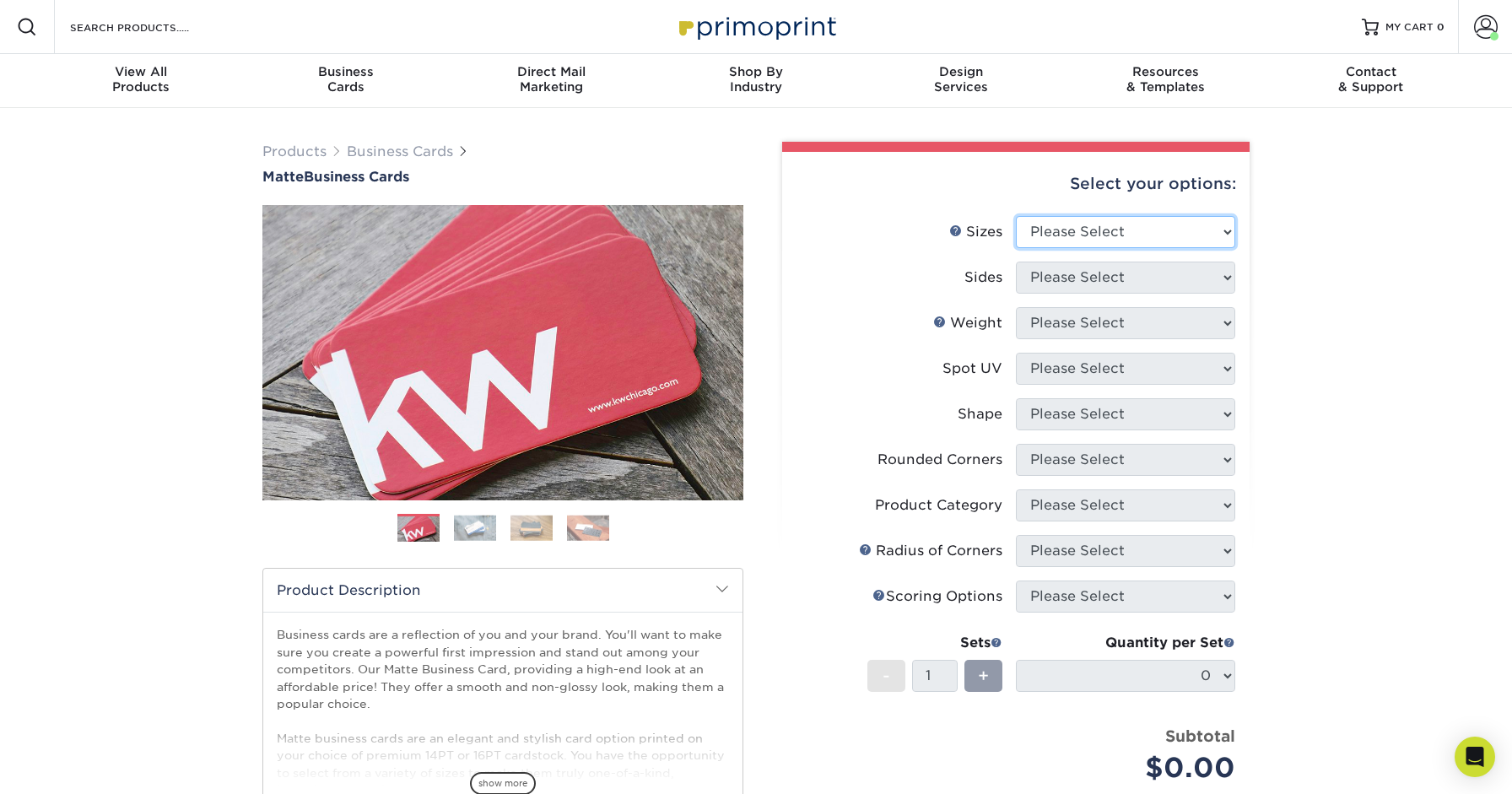
click at [1053, 216] on select "Please Select 1.5" x 3.5" - Mini 1.75" x 3.5" - Mini 2" x 2" - Square 2" x 3" -…" at bounding box center [1126, 232] width 219 height 32
select select "2.00x3.50"
click at [1016, 216] on select "Please Select 1.5" x 3.5" - Mini 1.75" x 3.5" - Mini 2" x 2" - Square 2" x 3" -…" at bounding box center [1126, 232] width 219 height 32
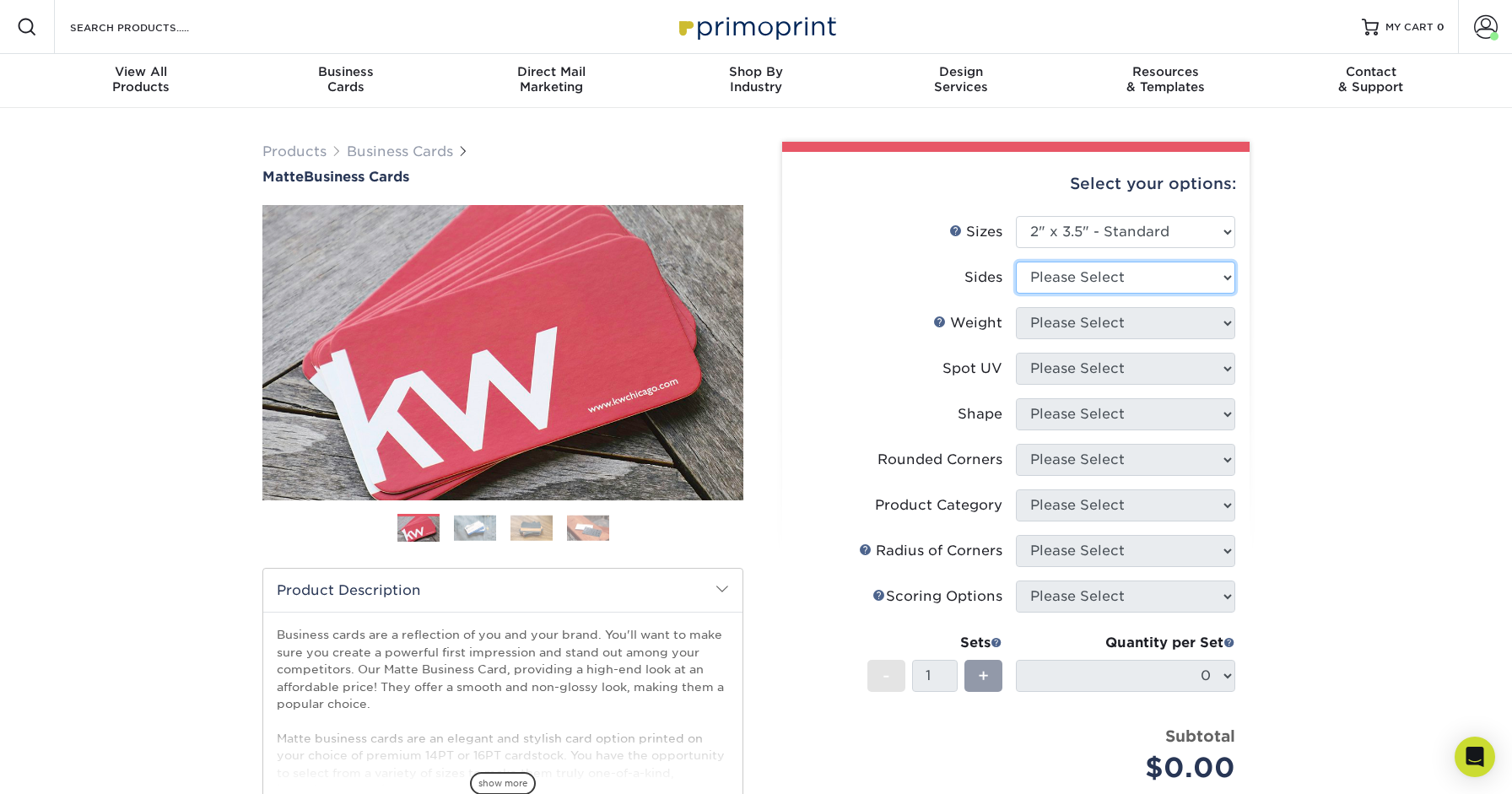
click at [1049, 262] on select "Please Select Print Both Sides Print Front Only" at bounding box center [1126, 278] width 219 height 32
select select "13abbda7-1d64-4f25-8bb2-c179b224825d"
click at [1016, 262] on select "Please Select Print Both Sides Print Front Only" at bounding box center [1126, 278] width 219 height 32
click at [1065, 307] on select "Please Select 16PT 14PT" at bounding box center [1126, 324] width 219 height 32
select select "16PT"
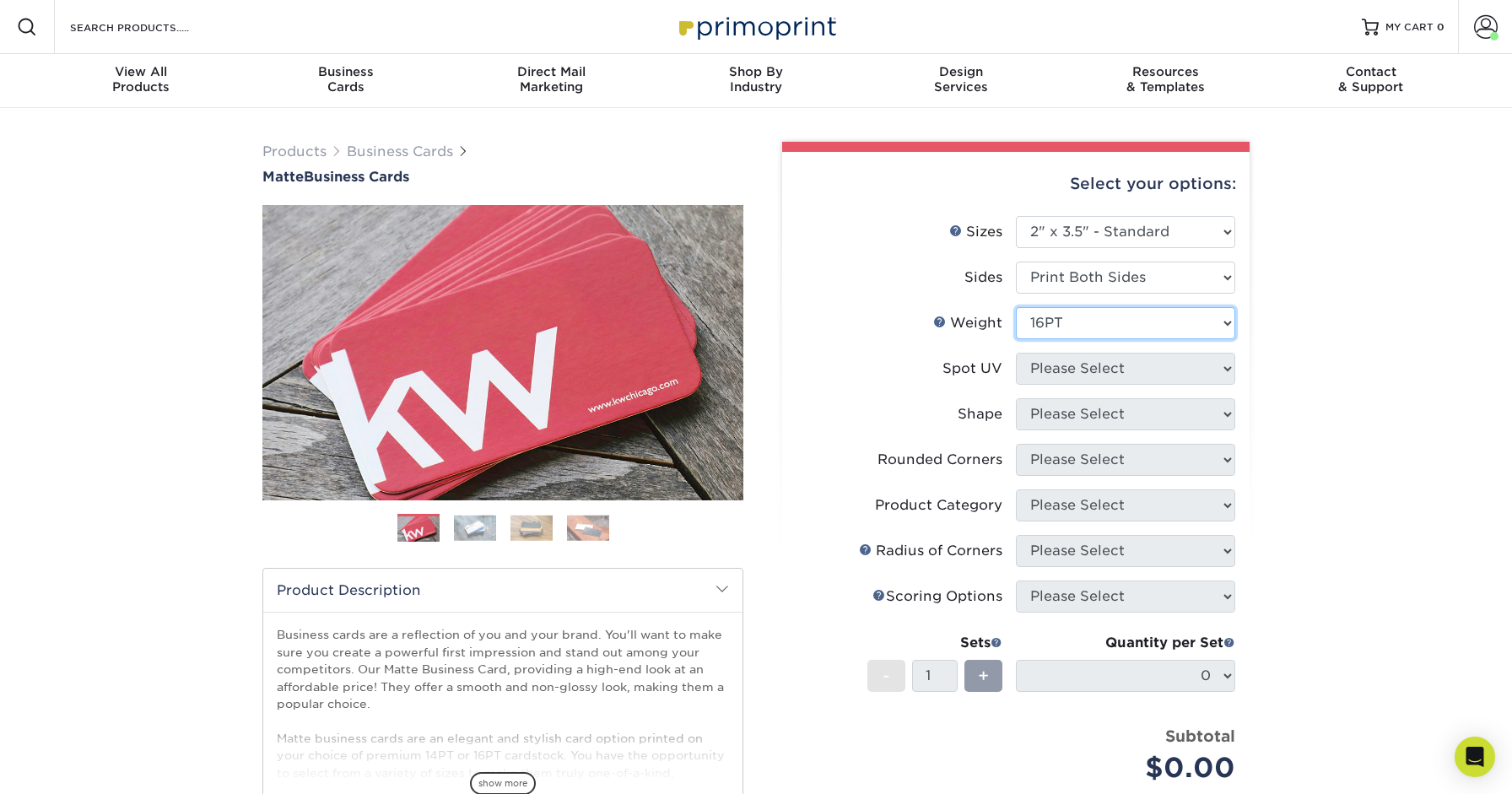
click at [1016, 307] on select "Please Select 16PT 14PT" at bounding box center [1126, 324] width 219 height 32
click at [1054, 352] on select "Please Select No Spot UV Front and Back (Both Sides) Front Only Back Only" at bounding box center [1126, 369] width 219 height 32
select select "3"
click at [1016, 352] on select "Please Select No Spot UV Front and Back (Both Sides) Front Only Back Only" at bounding box center [1126, 369] width 219 height 32
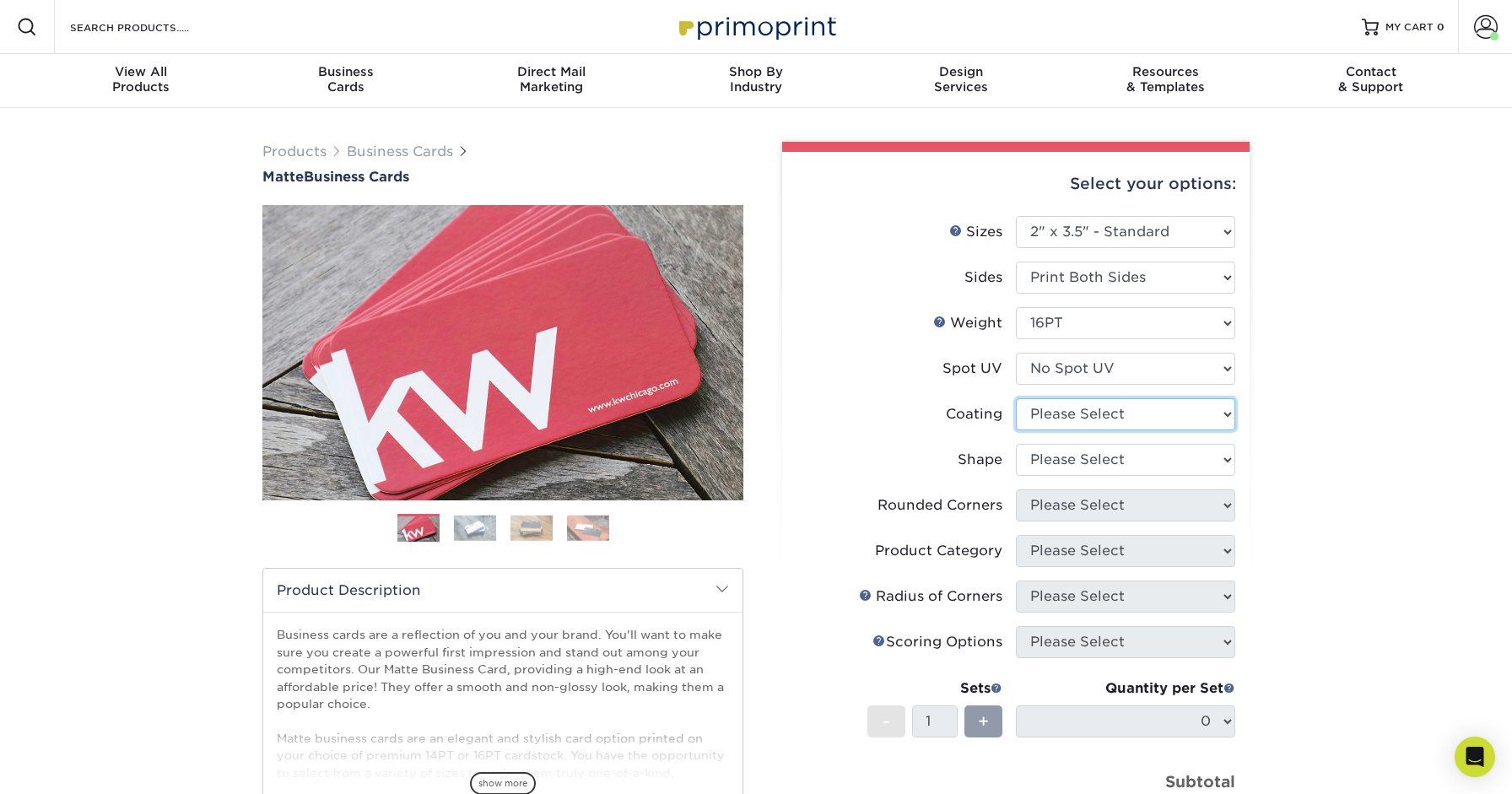
click at [1081, 398] on select at bounding box center [1126, 414] width 219 height 32
select select "121bb7b5-3b4d-429f-bd8d-bbf80e953313"
click at [1016, 398] on select at bounding box center [1126, 414] width 219 height 32
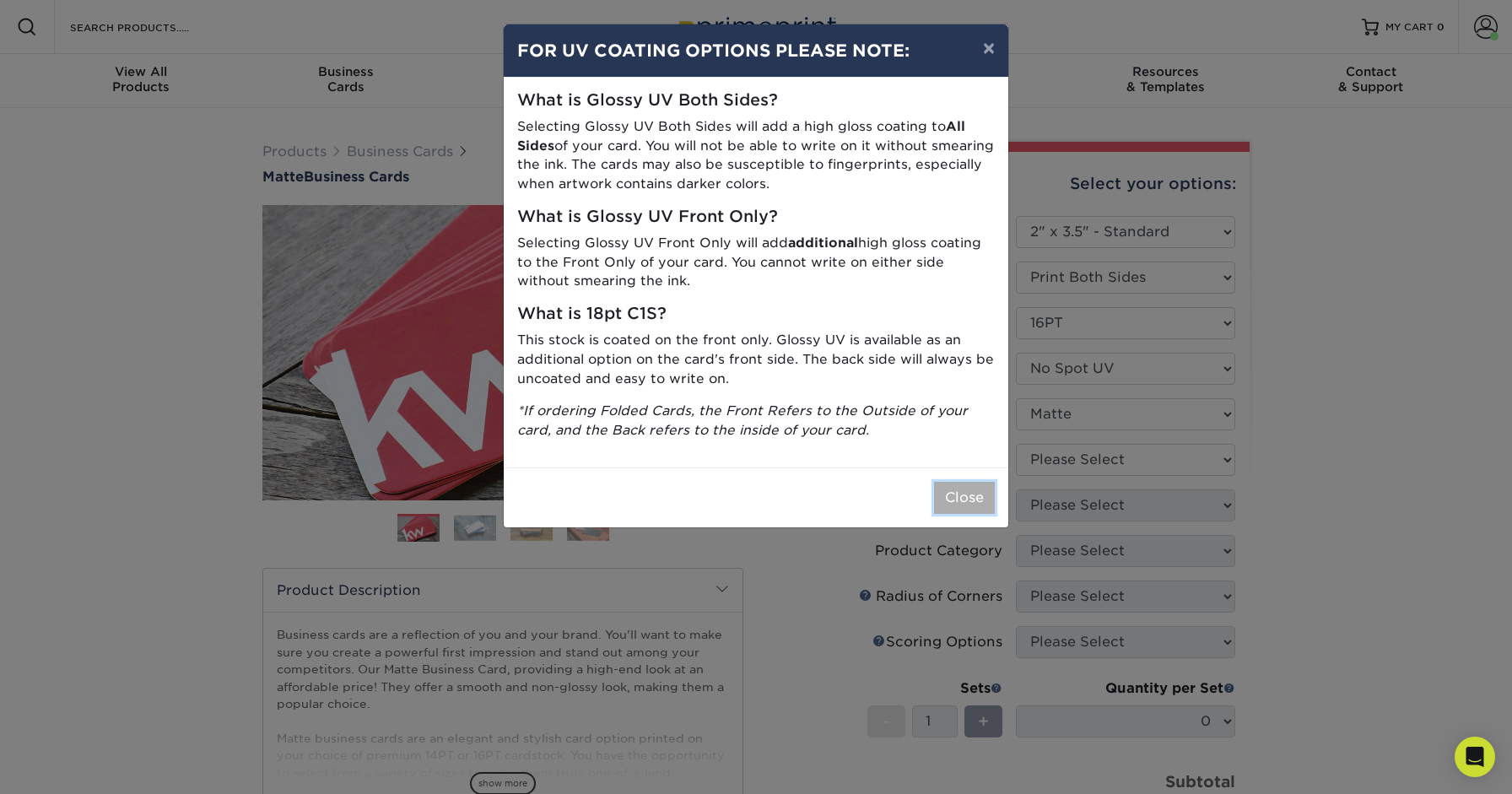
click at [983, 481] on button "Close" at bounding box center [964, 498] width 61 height 32
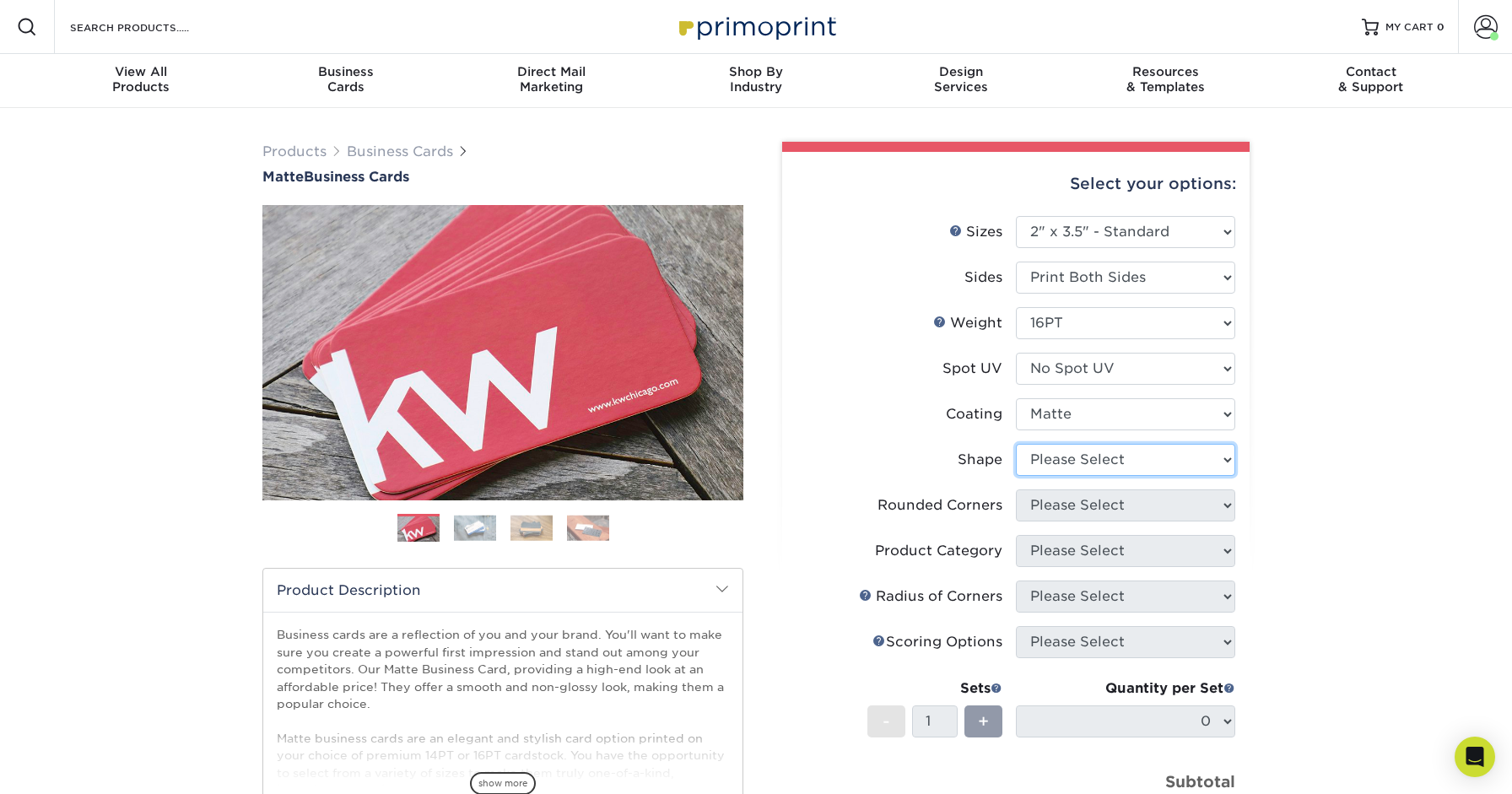
click at [1045, 443] on select "Please Select Standard Oval" at bounding box center [1126, 459] width 219 height 32
select select "standard"
click at [1016, 443] on select "Please Select Standard Oval" at bounding box center [1126, 459] width 219 height 32
click at [1030, 489] on select "Please Select Yes - Round 2 Corners Yes - Round 4 Corners No" at bounding box center [1126, 505] width 219 height 32
select select "0"
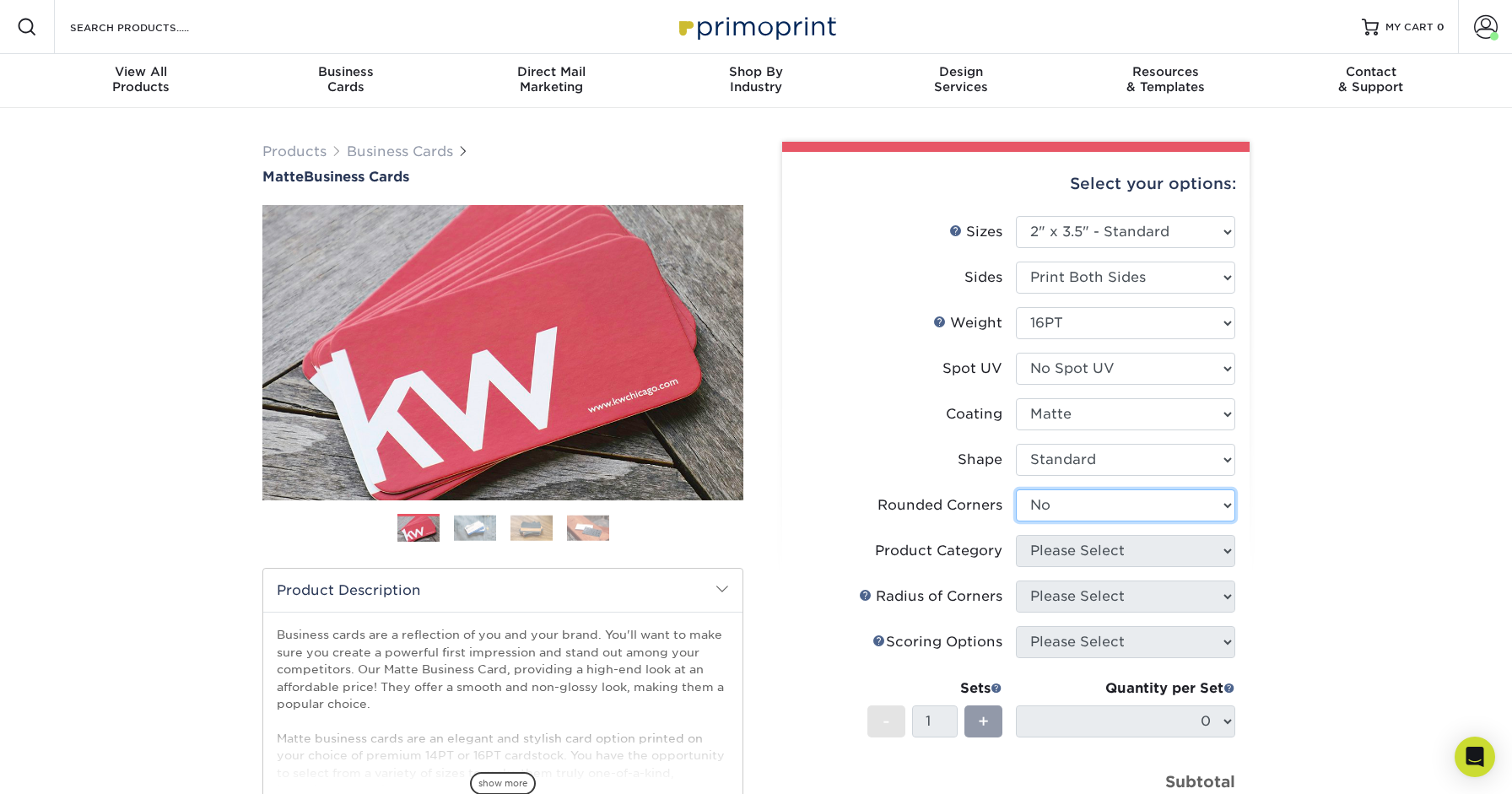
click at [1016, 489] on select "Please Select Yes - Round 2 Corners Yes - Round 4 Corners No" at bounding box center [1126, 505] width 219 height 32
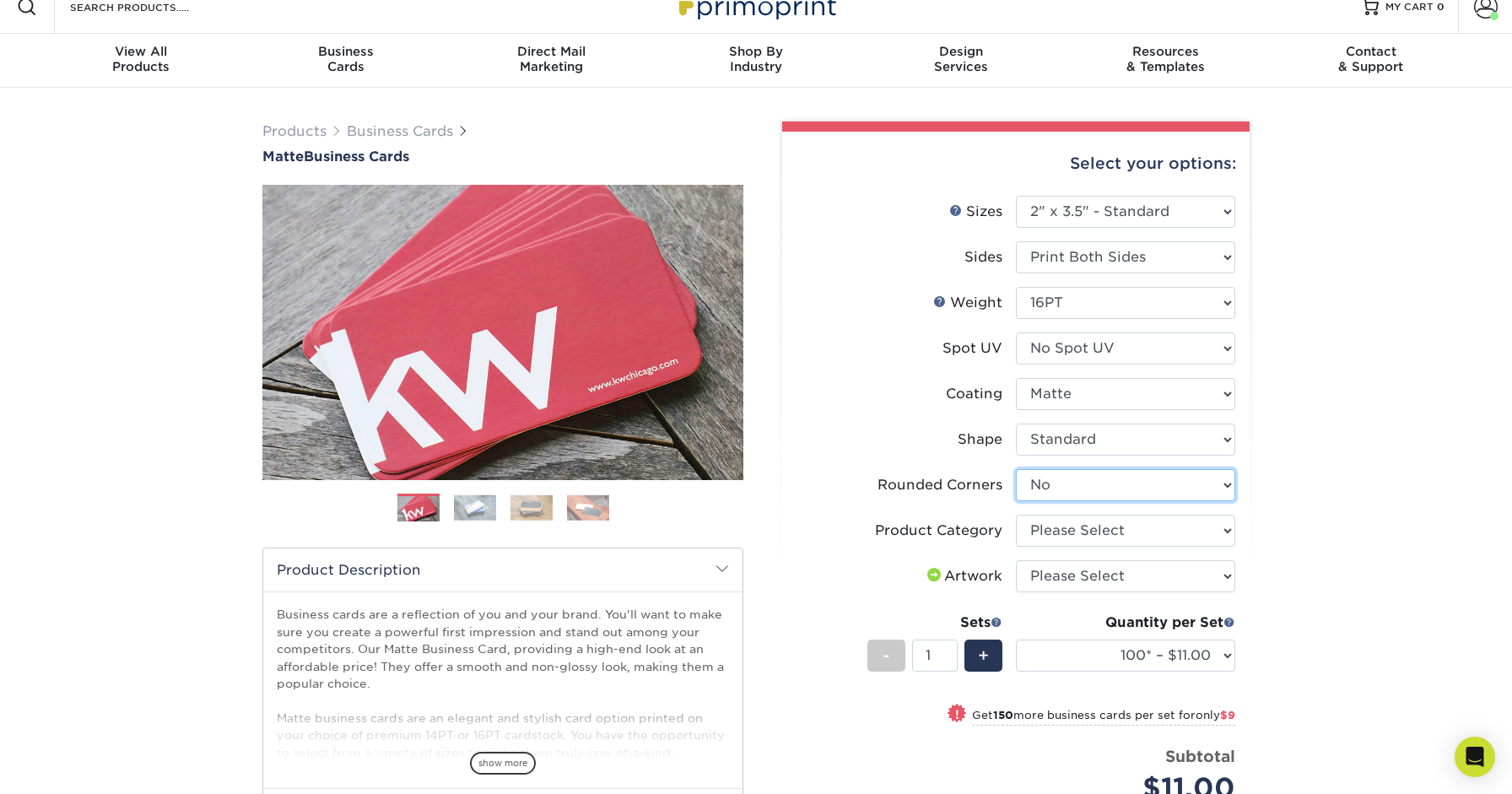
scroll to position [37, 0]
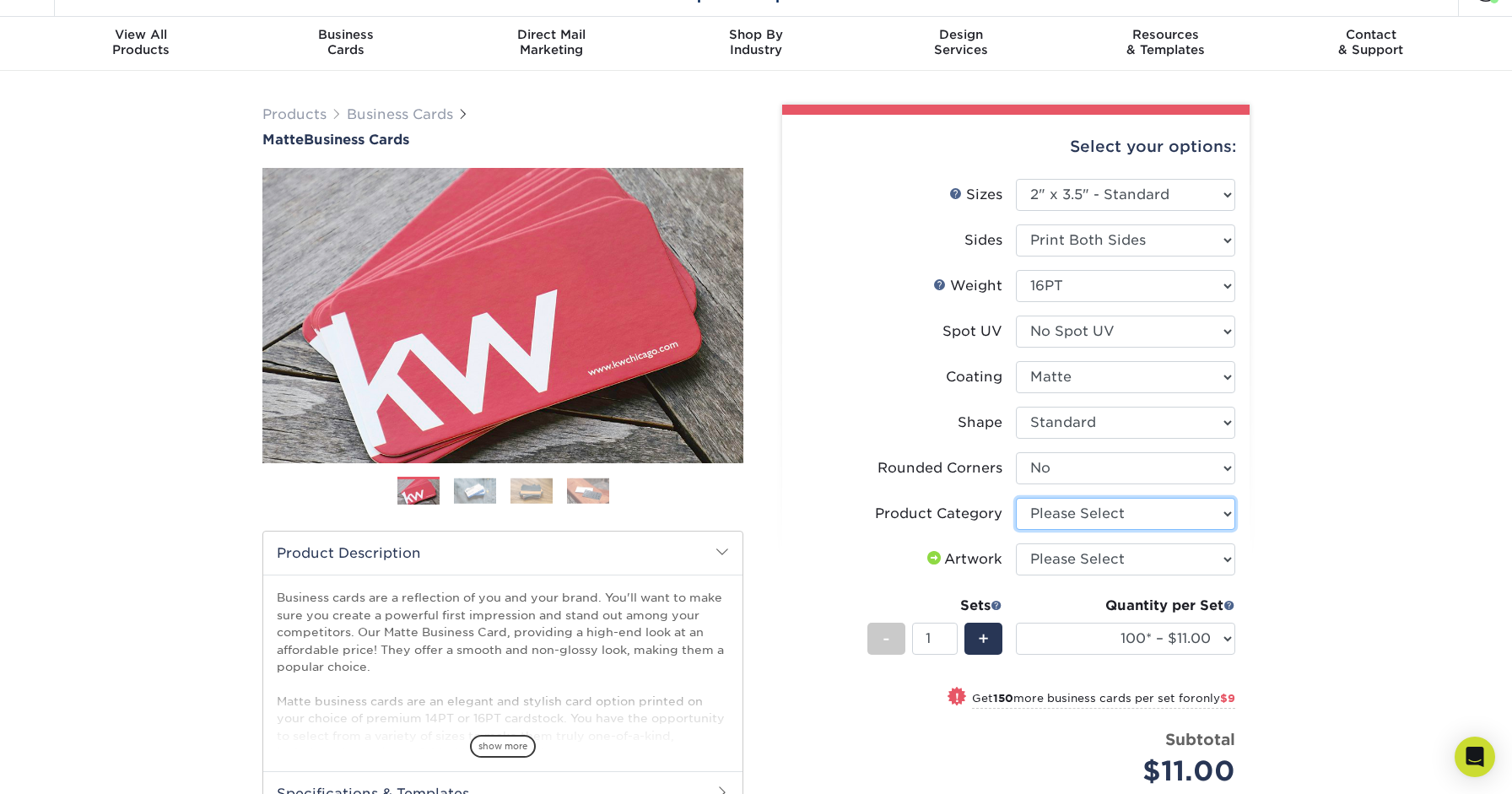
click at [1052, 498] on select "Please Select Business Cards" at bounding box center [1126, 514] width 219 height 32
select select "3b5148f1-0588-4f88-a218-97bcfdce65c1"
click at [1016, 498] on select "Please Select Business Cards" at bounding box center [1126, 514] width 219 height 32
click at [1103, 543] on select "Please Select I will upload files I need a design - $100" at bounding box center [1126, 560] width 219 height 32
select select "upload"
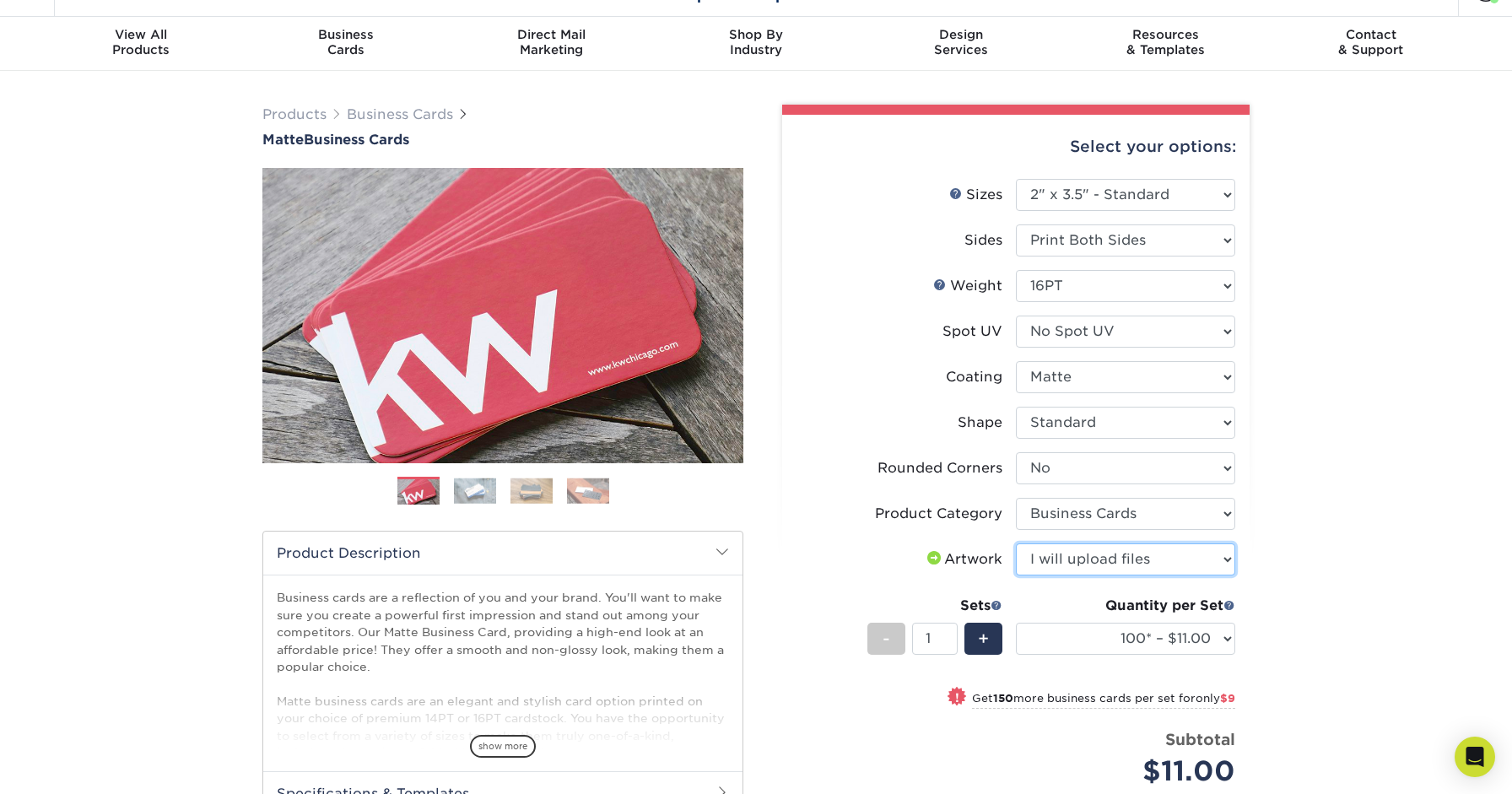
click at [1016, 543] on select "Please Select I will upload files I need a design - $100" at bounding box center [1126, 560] width 219 height 32
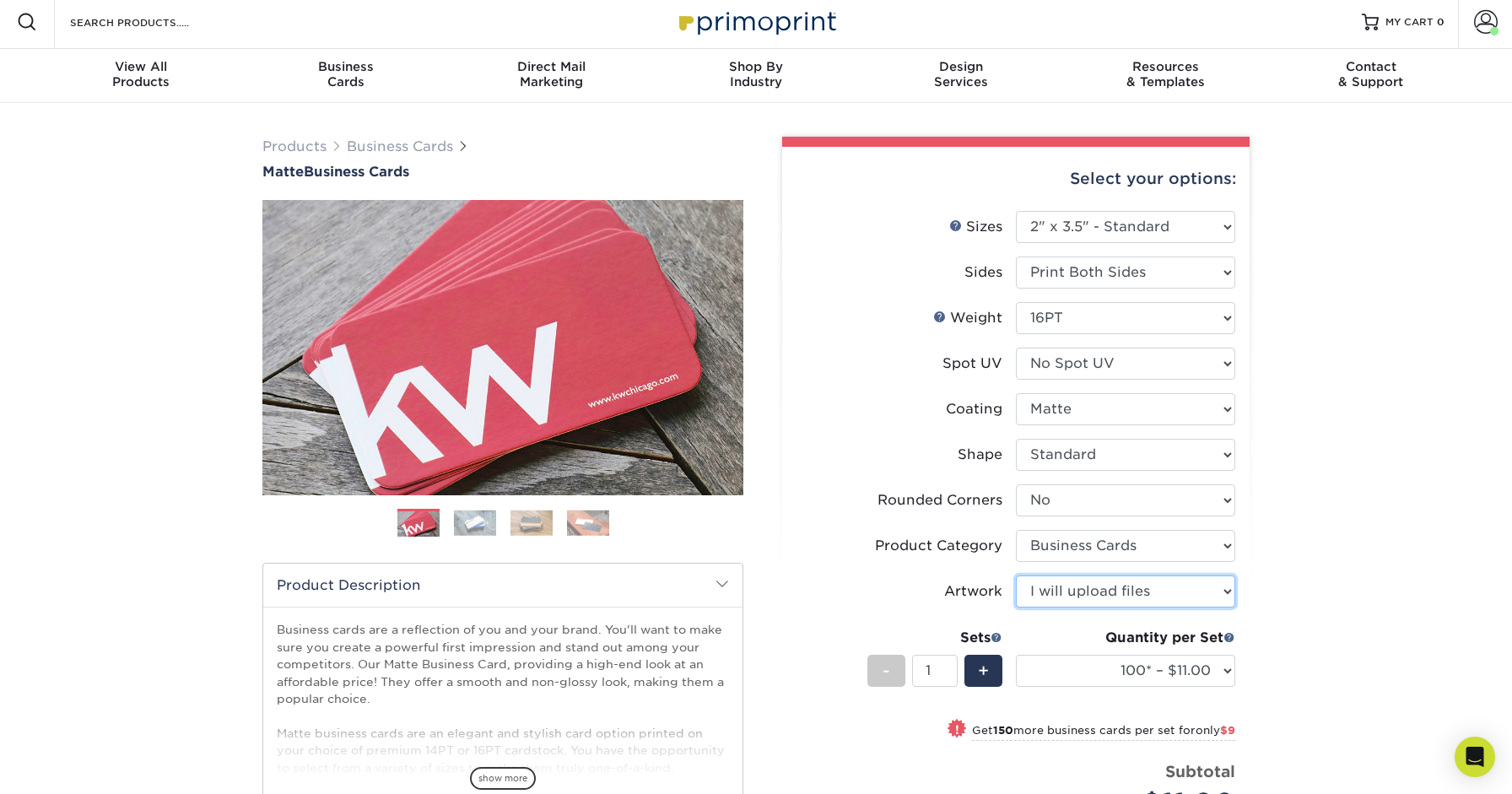
scroll to position [0, 0]
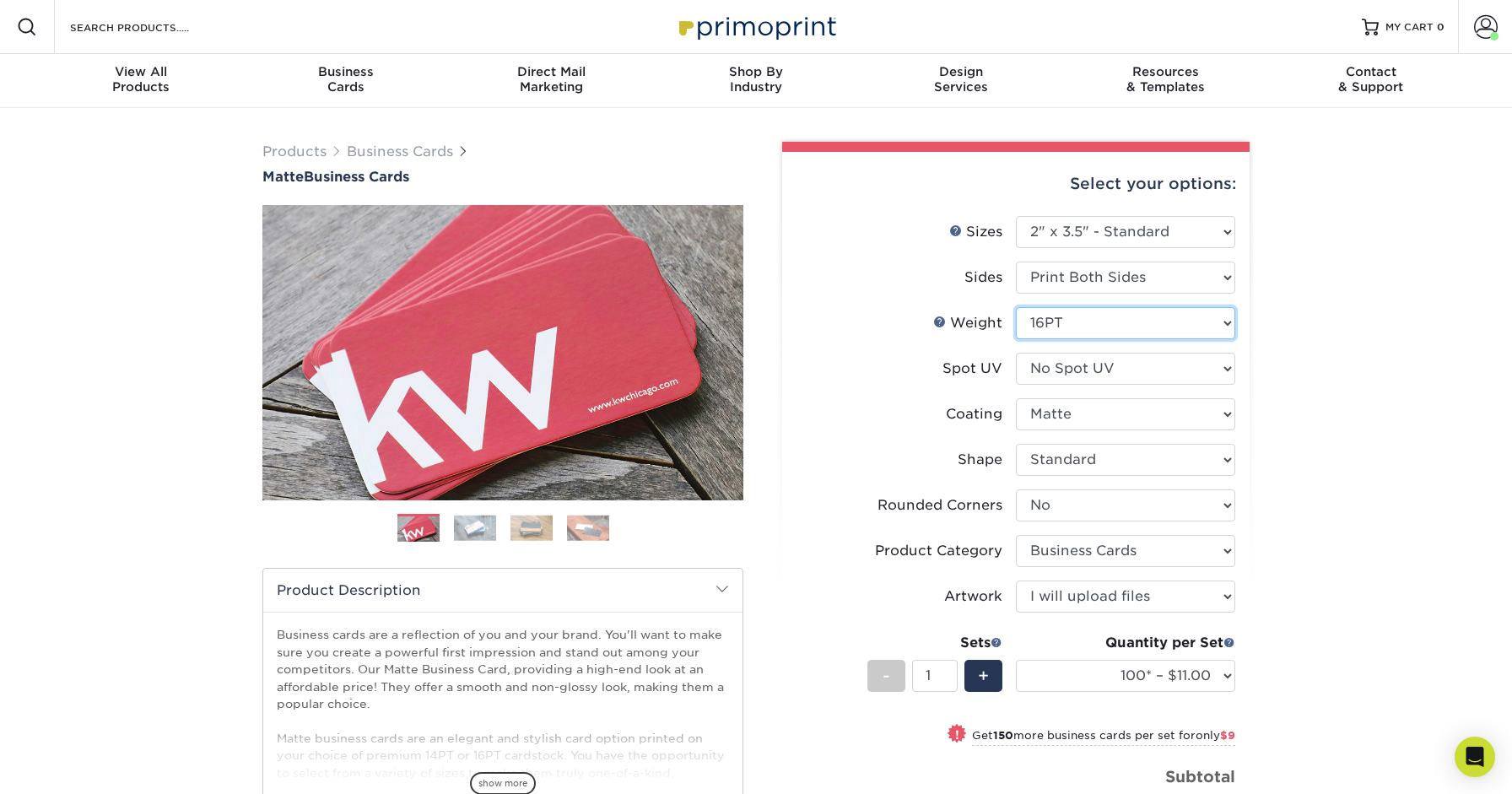
click at [1084, 307] on select "Please Select 16PT 14PT" at bounding box center [1126, 324] width 219 height 32
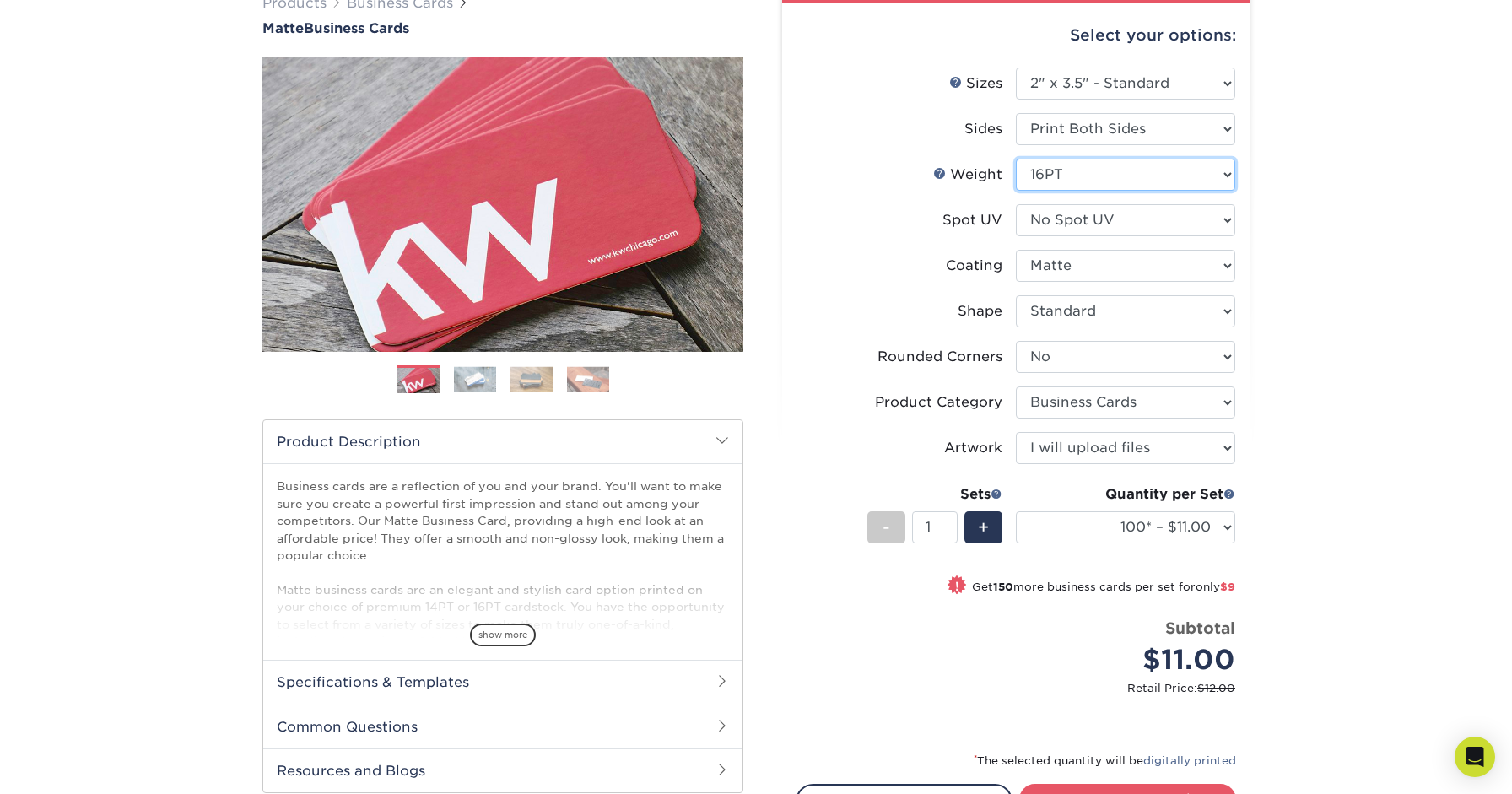
scroll to position [151, 0]
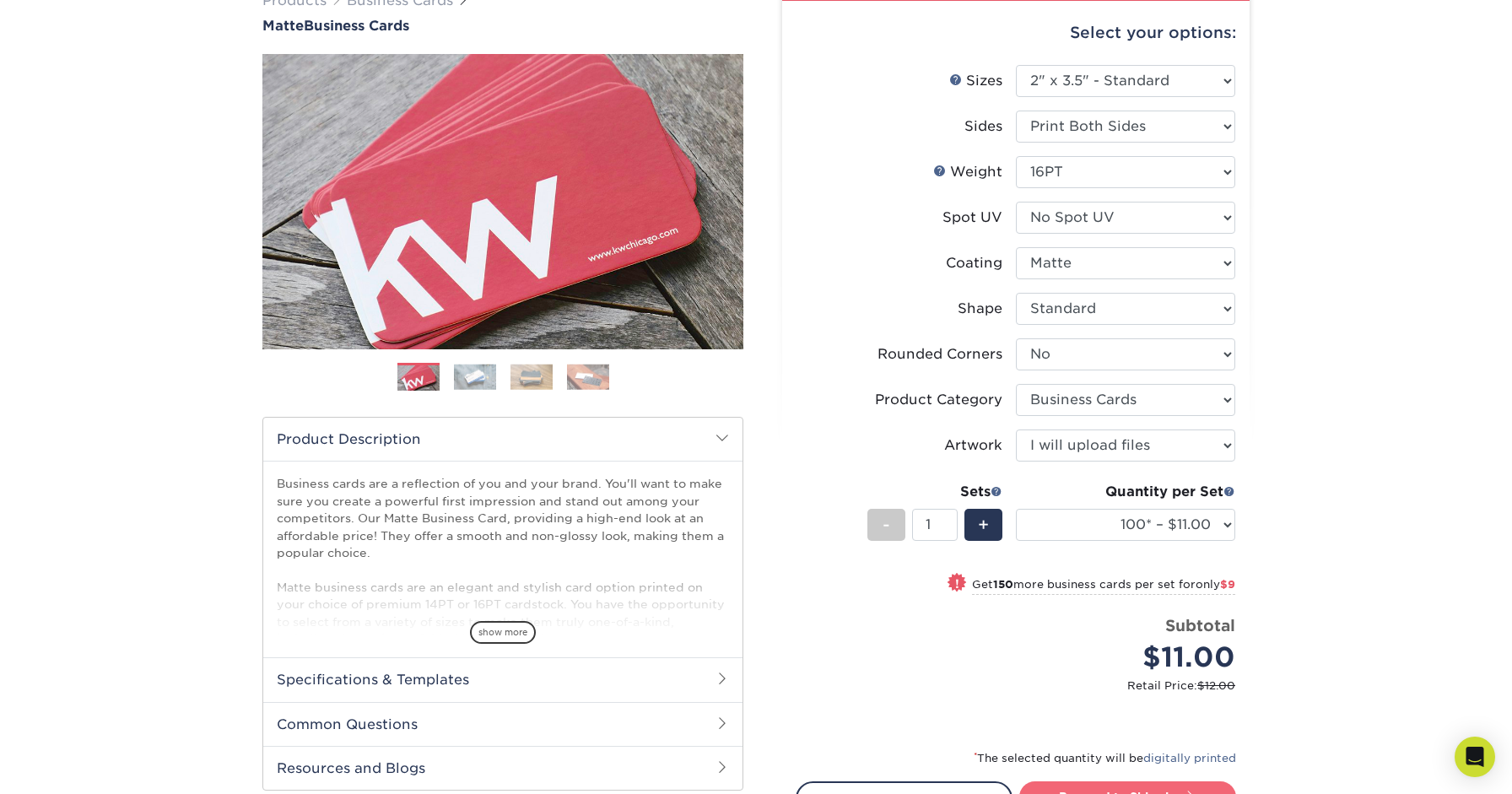
click at [1106, 781] on link "Proceed to Shipping" at bounding box center [1127, 797] width 217 height 31
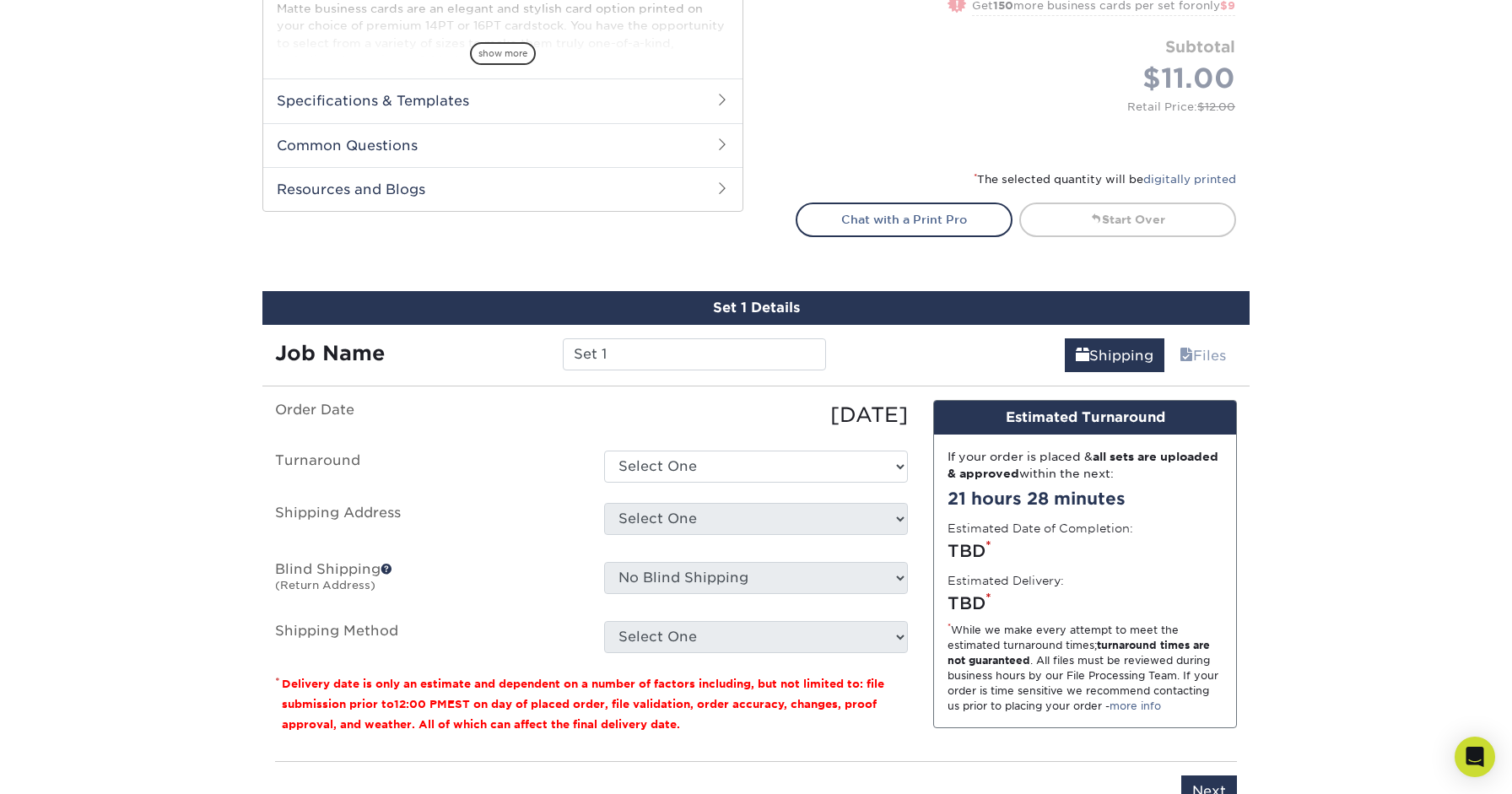
scroll to position [732, 0]
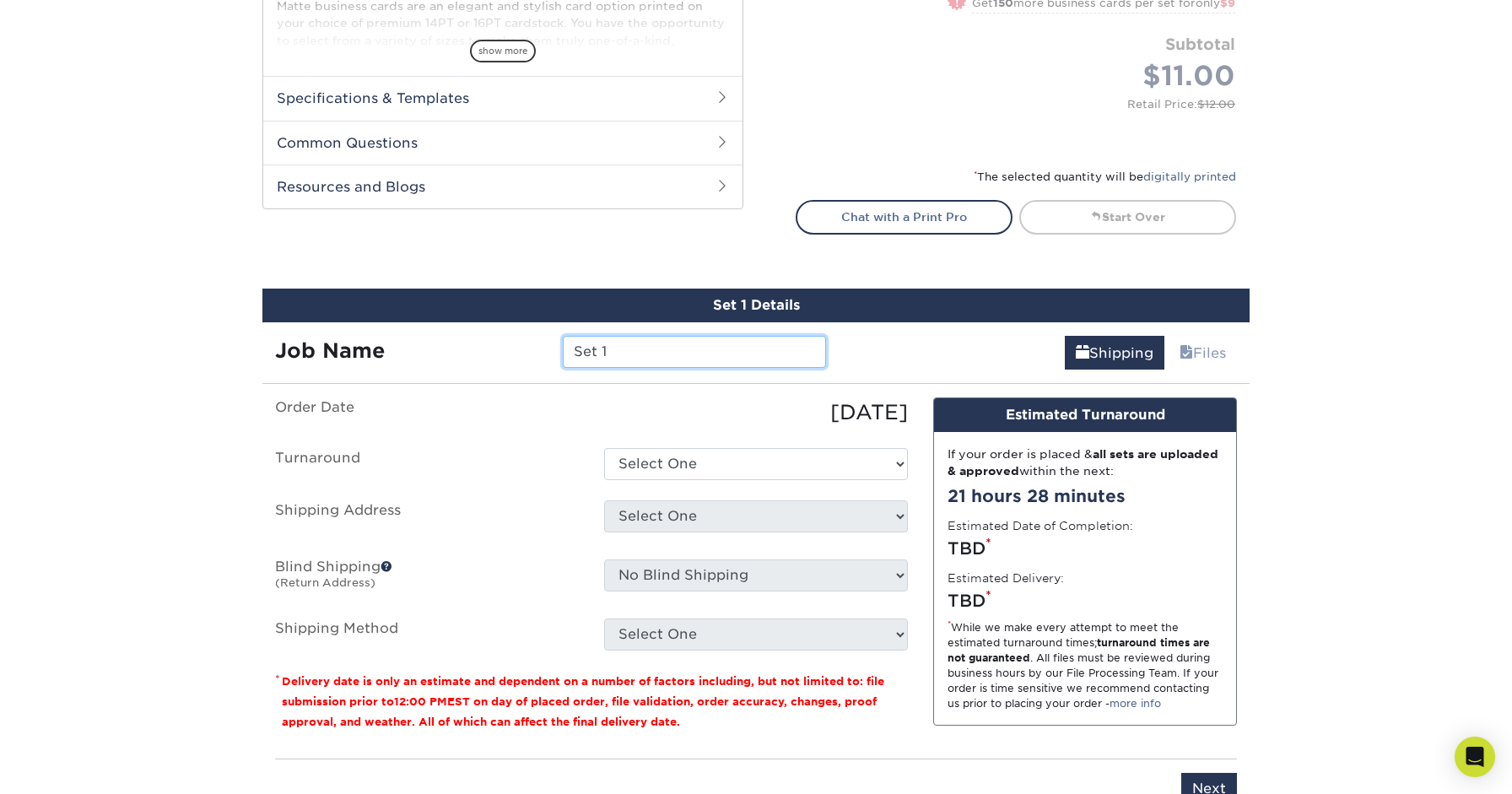
click at [654, 335] on input "Set 1" at bounding box center [693, 352] width 262 height 32
type input "S"
type input "Pride Leinding - [PERSON_NAME] (Matte)"
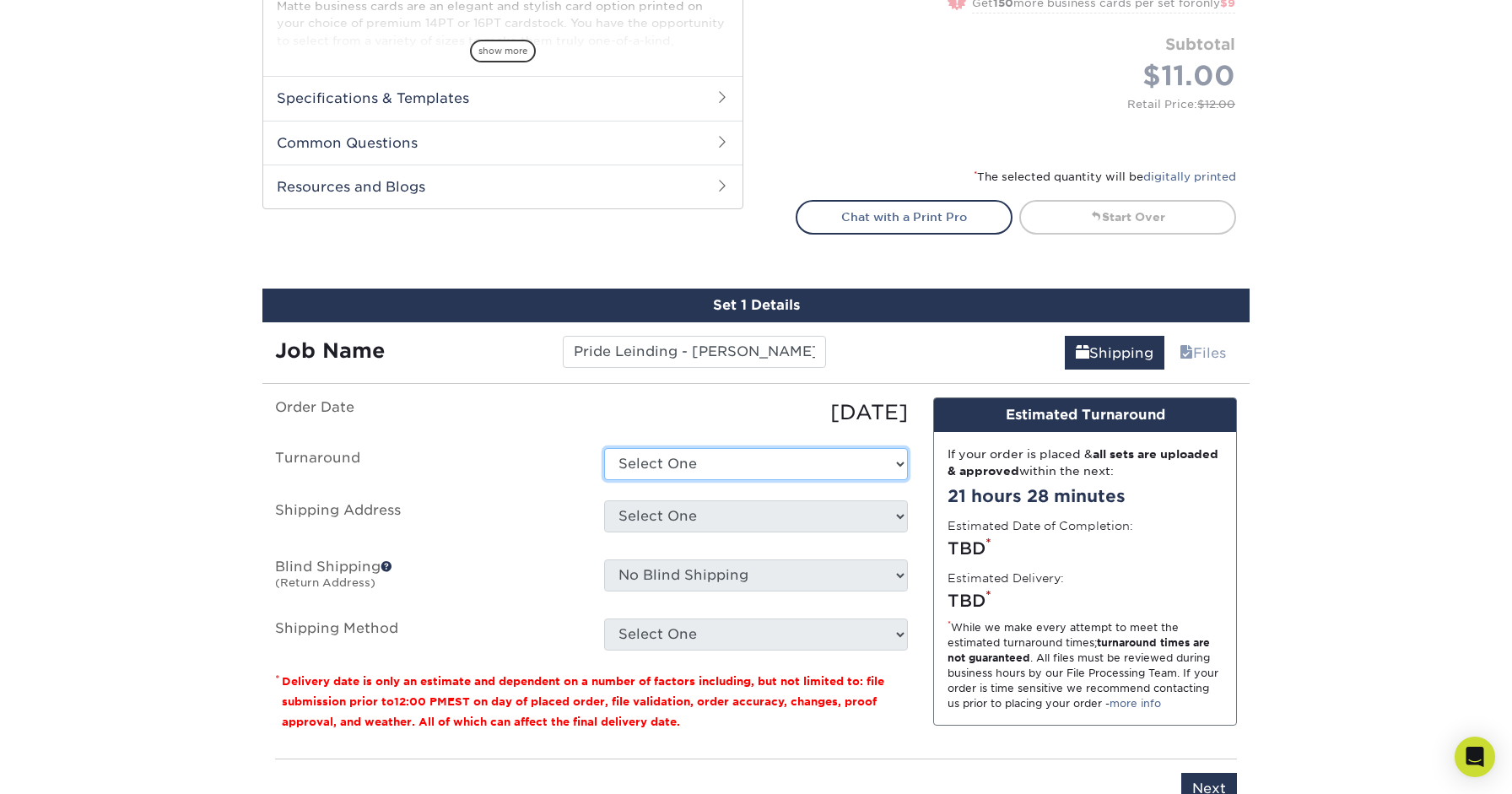
click at [646, 448] on select "Select One 2-4 Business Days 2 Day Next Business Day" at bounding box center [756, 464] width 304 height 32
select select "47dbf4b1-3bfd-4687-b793-fcd3ee179f06"
click at [604, 448] on select "Select One 2-4 Business Days 2 Day Next Business Day" at bounding box center [756, 464] width 304 height 32
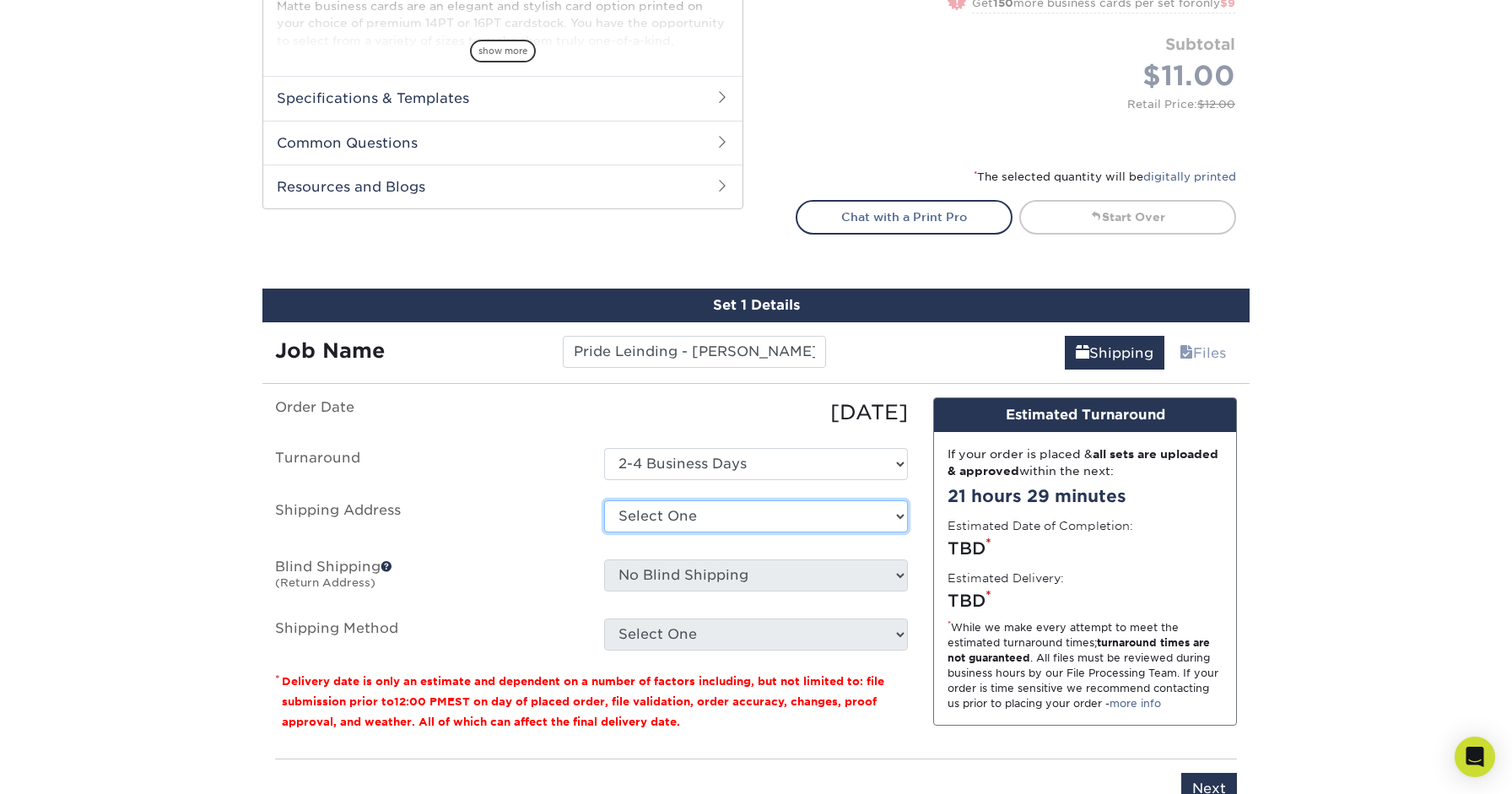
click at [703, 500] on select "Select One [PERSON_NAME] Group Citizens for [PERSON_NAME] [PERSON_NAME] 2024 [P…" at bounding box center [756, 516] width 304 height 32
select select "newaddress"
click at [604, 500] on select "Select One [PERSON_NAME] Group Citizens for [PERSON_NAME] [PERSON_NAME] 2024 [P…" at bounding box center [756, 516] width 304 height 32
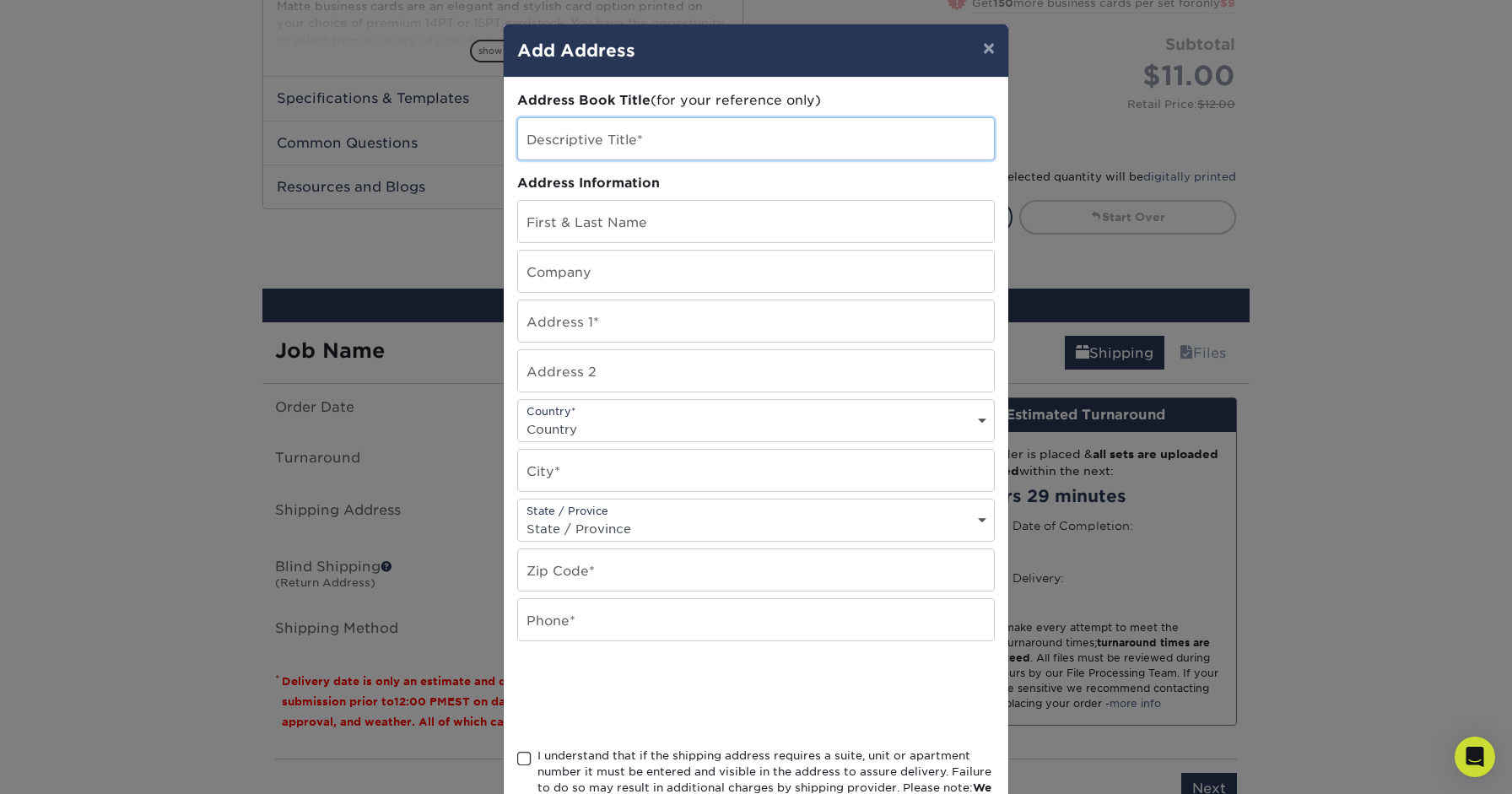
click at [651, 118] on input "text" at bounding box center [756, 138] width 476 height 42
type input "Pride Lending - [PERSON_NAME]"
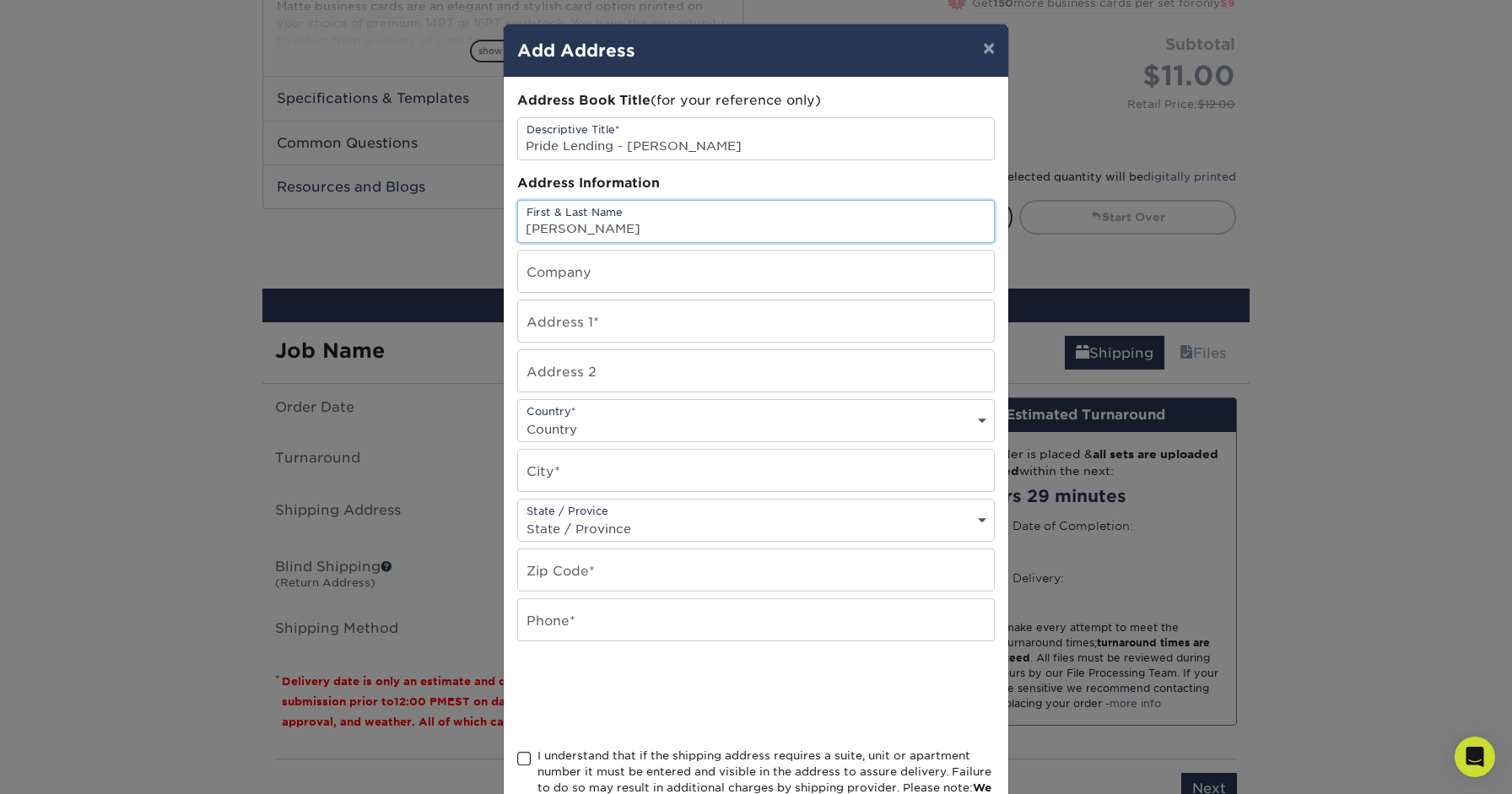
type input "[PERSON_NAME]"
type input "Pride Lending"
click at [991, 42] on button "×" at bounding box center [989, 48] width 39 height 48
